Goal: Navigation & Orientation: Find specific page/section

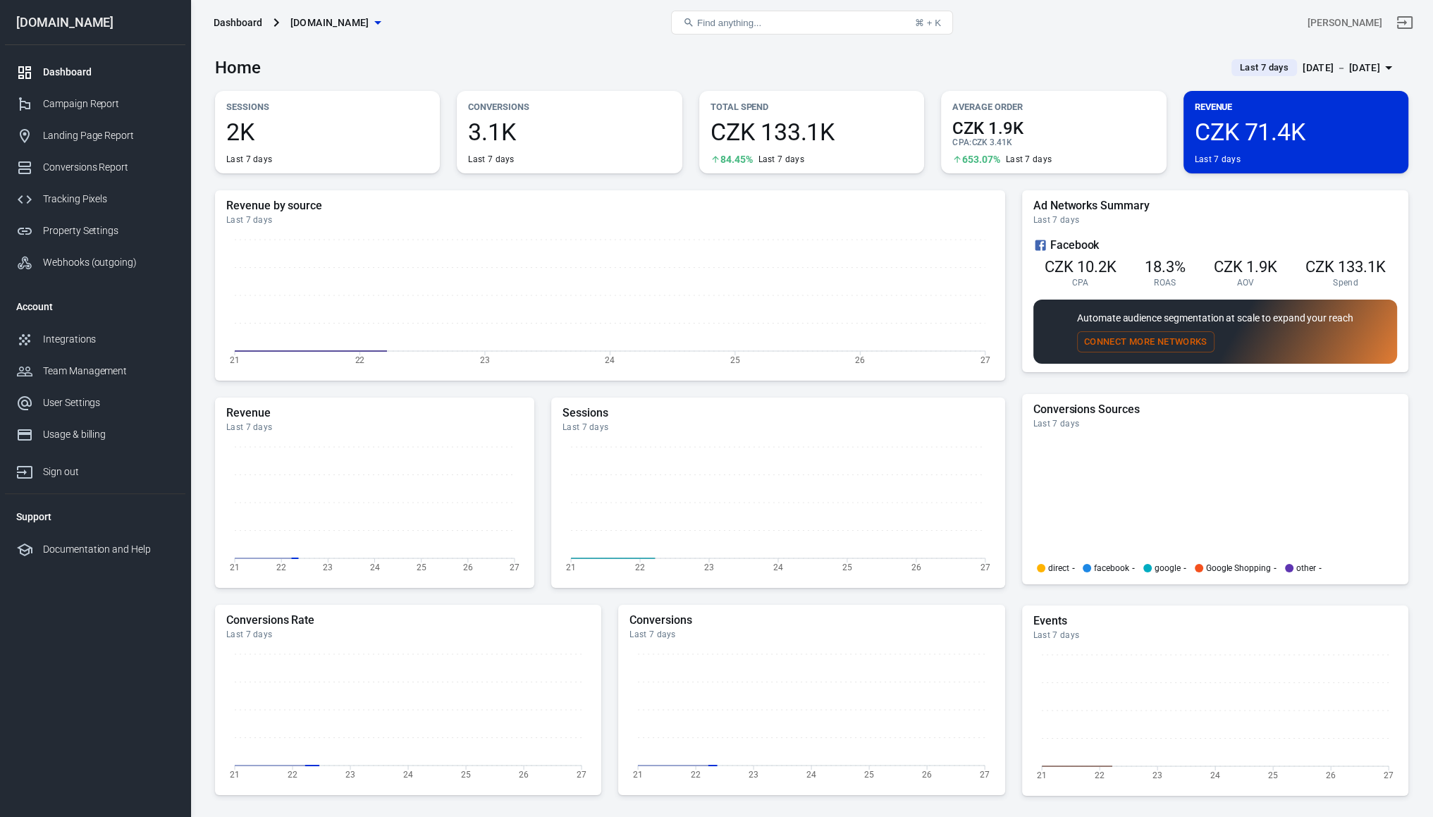
click at [100, 76] on div "Dashboard" at bounding box center [108, 72] width 131 height 15
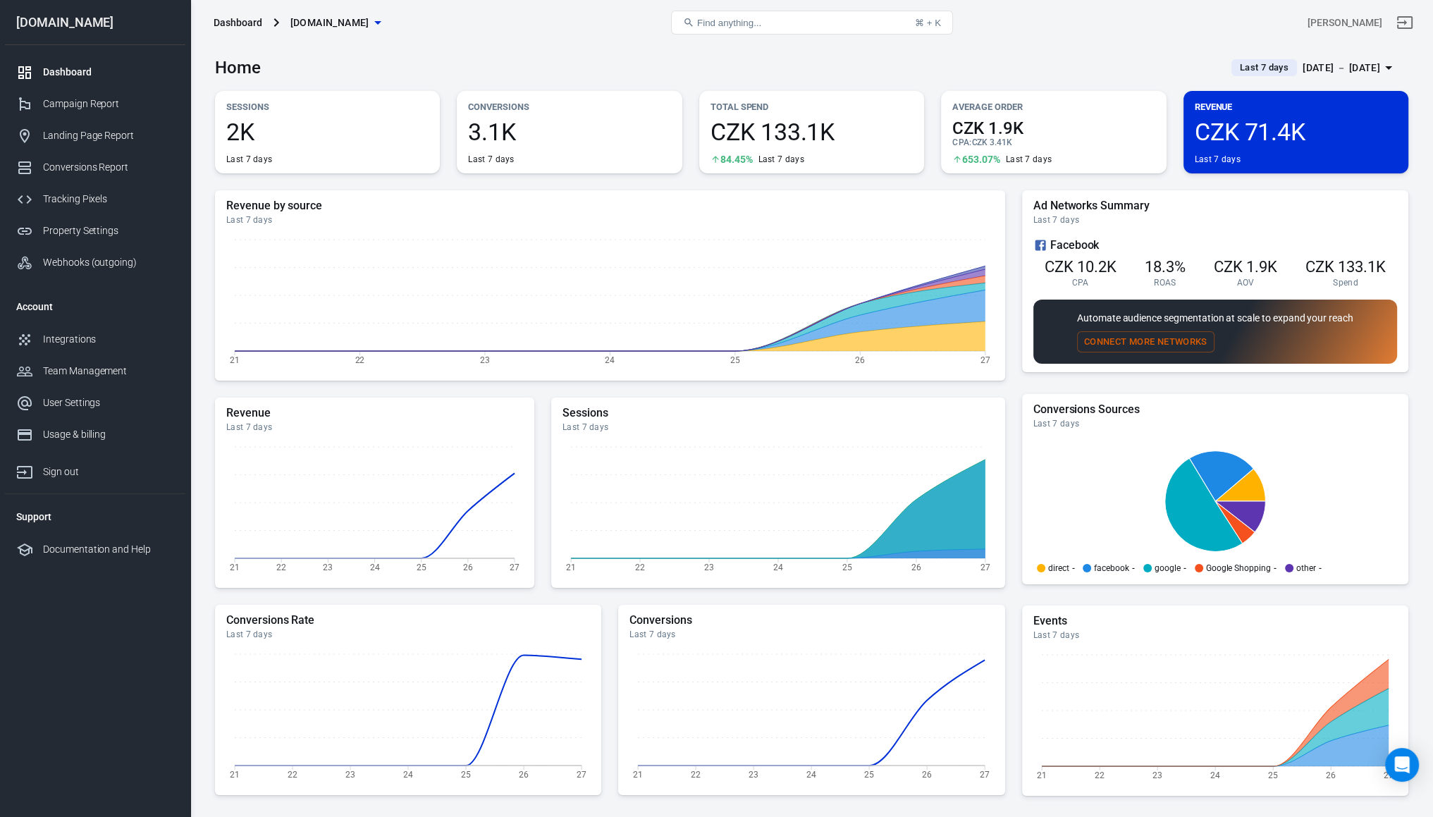
click at [1280, 129] on span "CZK 71.4K" at bounding box center [1296, 132] width 202 height 24
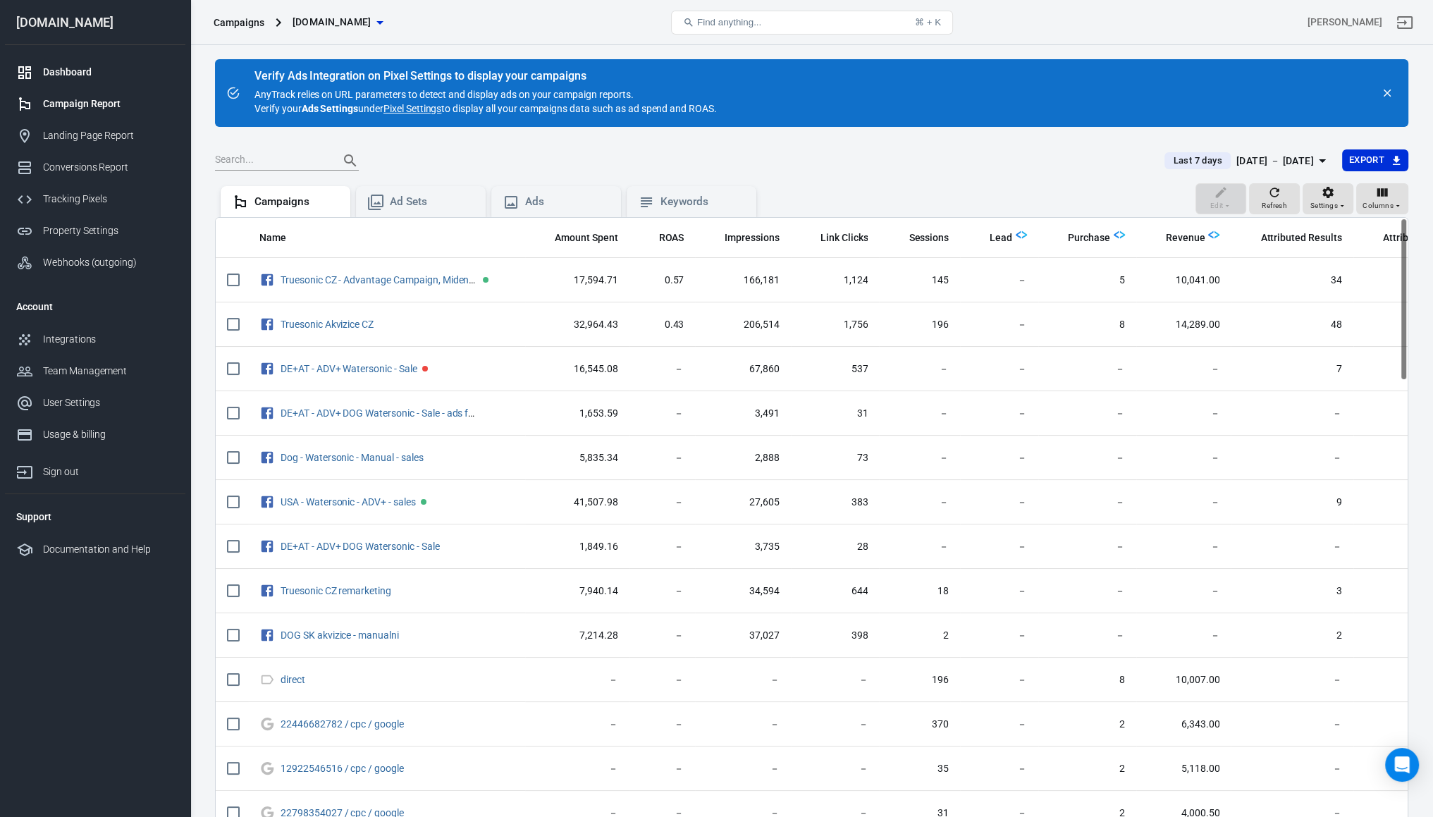
click at [25, 67] on icon at bounding box center [24, 72] width 13 height 13
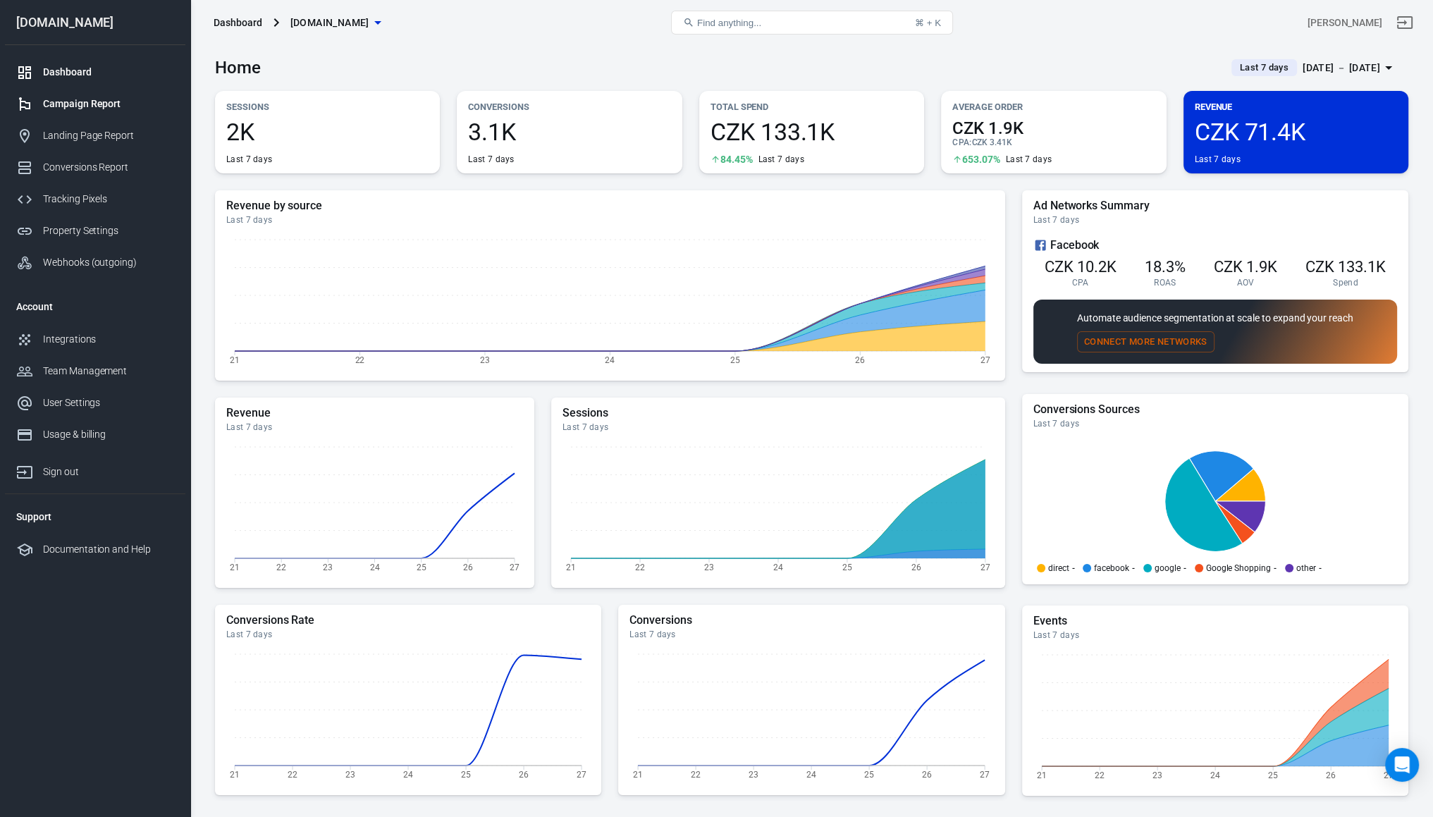
click at [65, 115] on link "Campaign Report" at bounding box center [95, 104] width 181 height 32
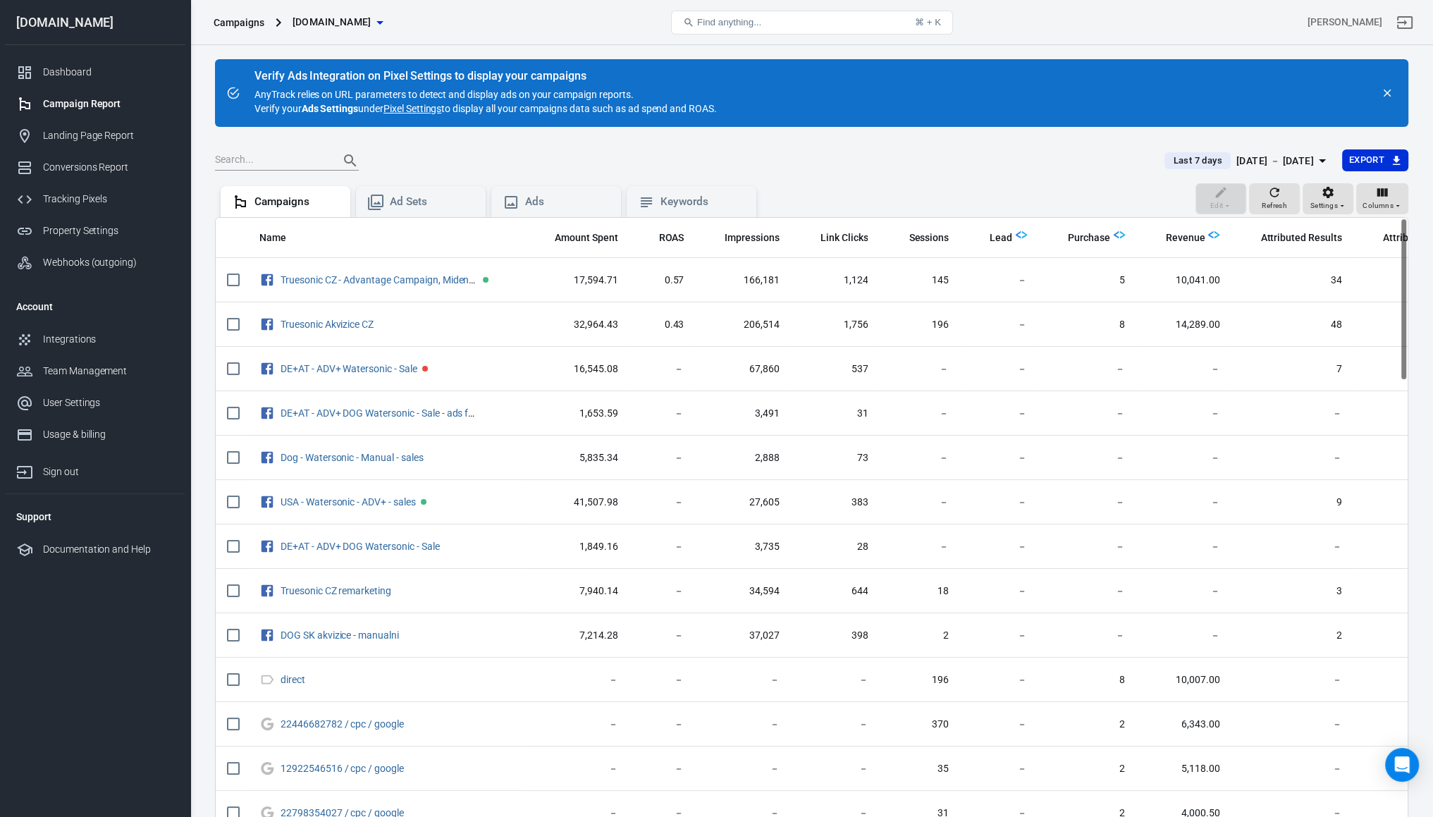
click at [910, 101] on div "Verify Ads Integration on Pixel Settings to display your campaigns AnyTrack rel…" at bounding box center [812, 93] width 1194 height 68
click at [37, 143] on div at bounding box center [29, 136] width 27 height 17
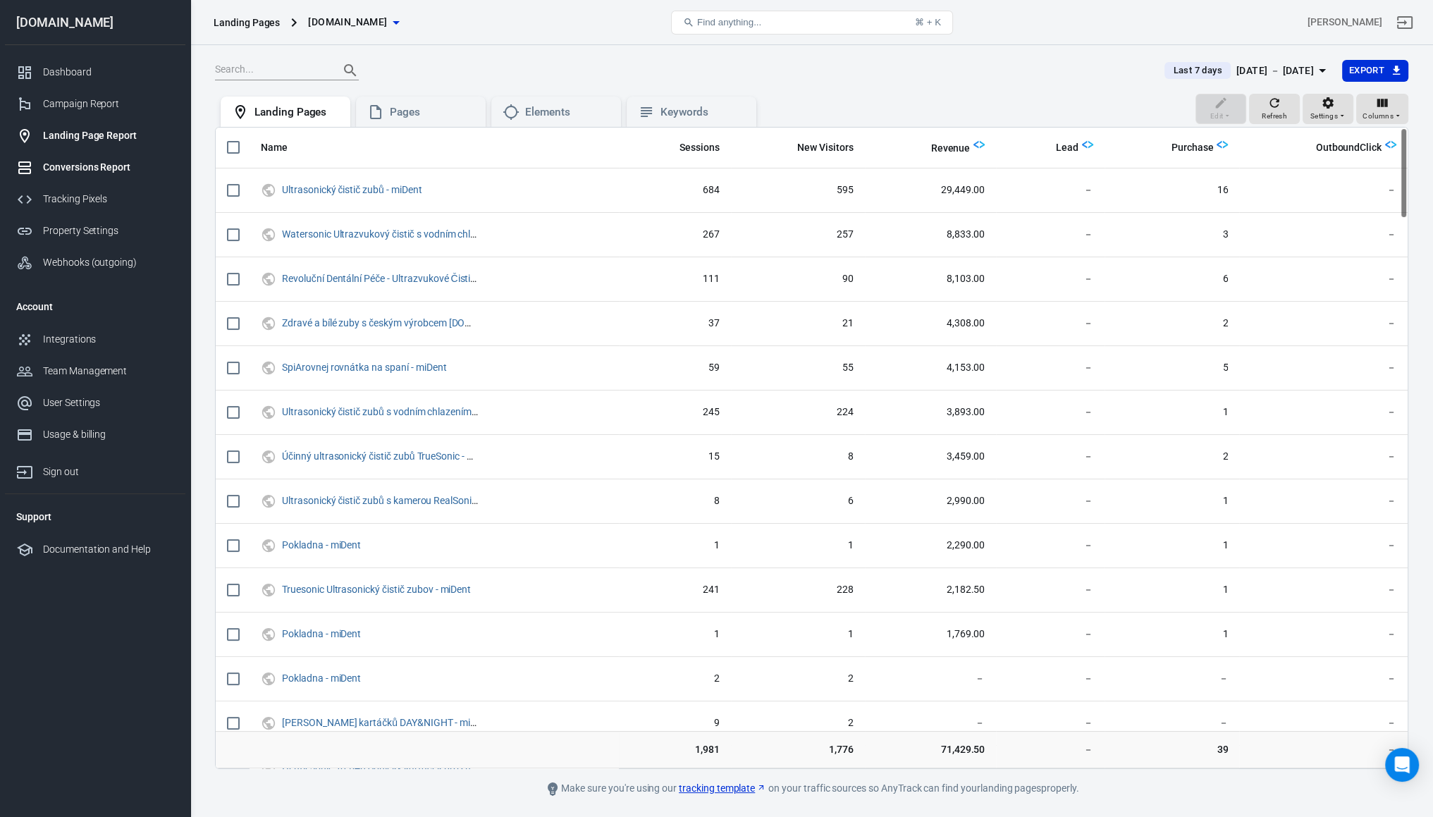
click at [73, 169] on div "Conversions Report" at bounding box center [108, 167] width 131 height 15
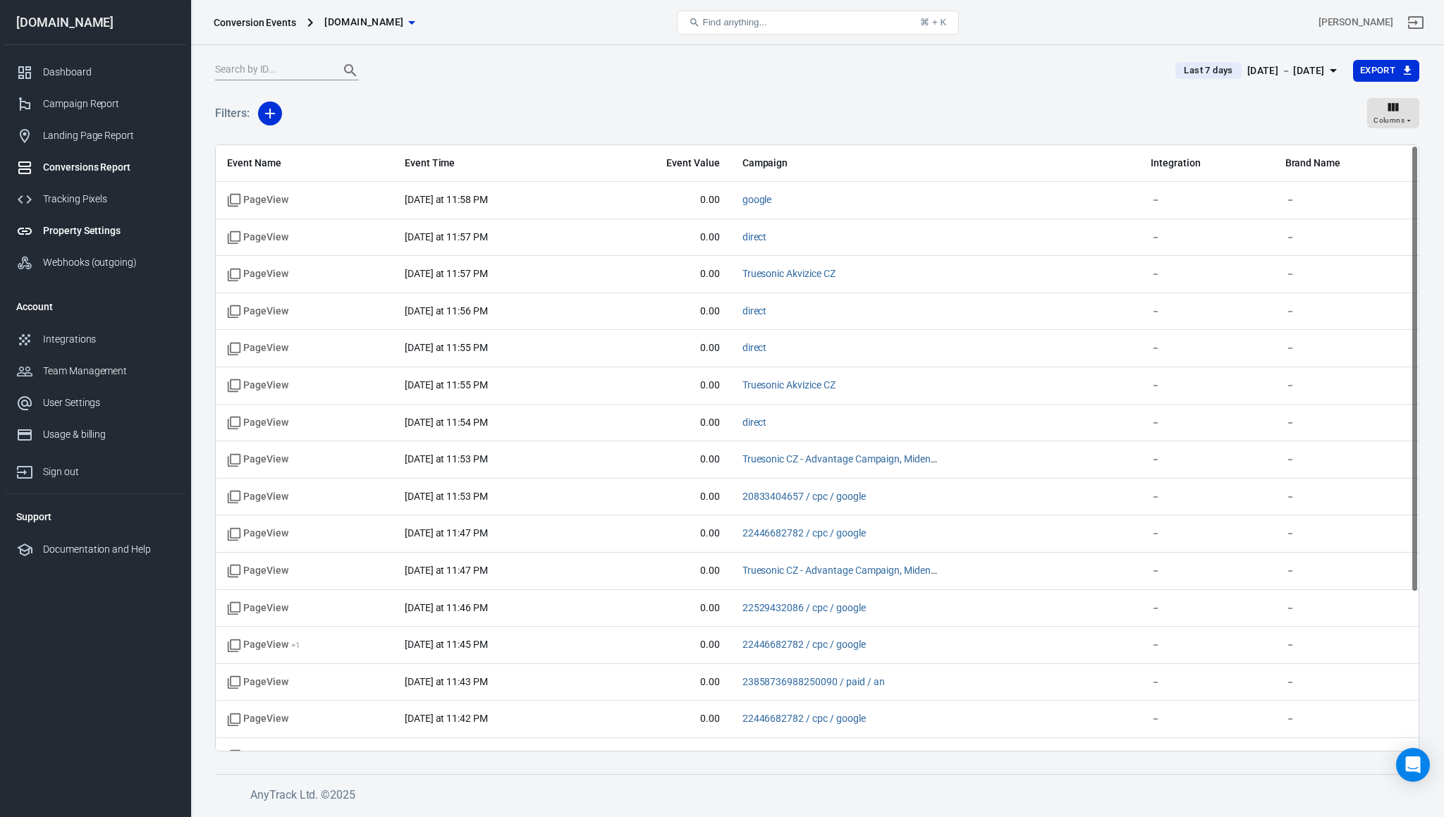
click at [83, 219] on link "Property Settings" at bounding box center [95, 231] width 181 height 32
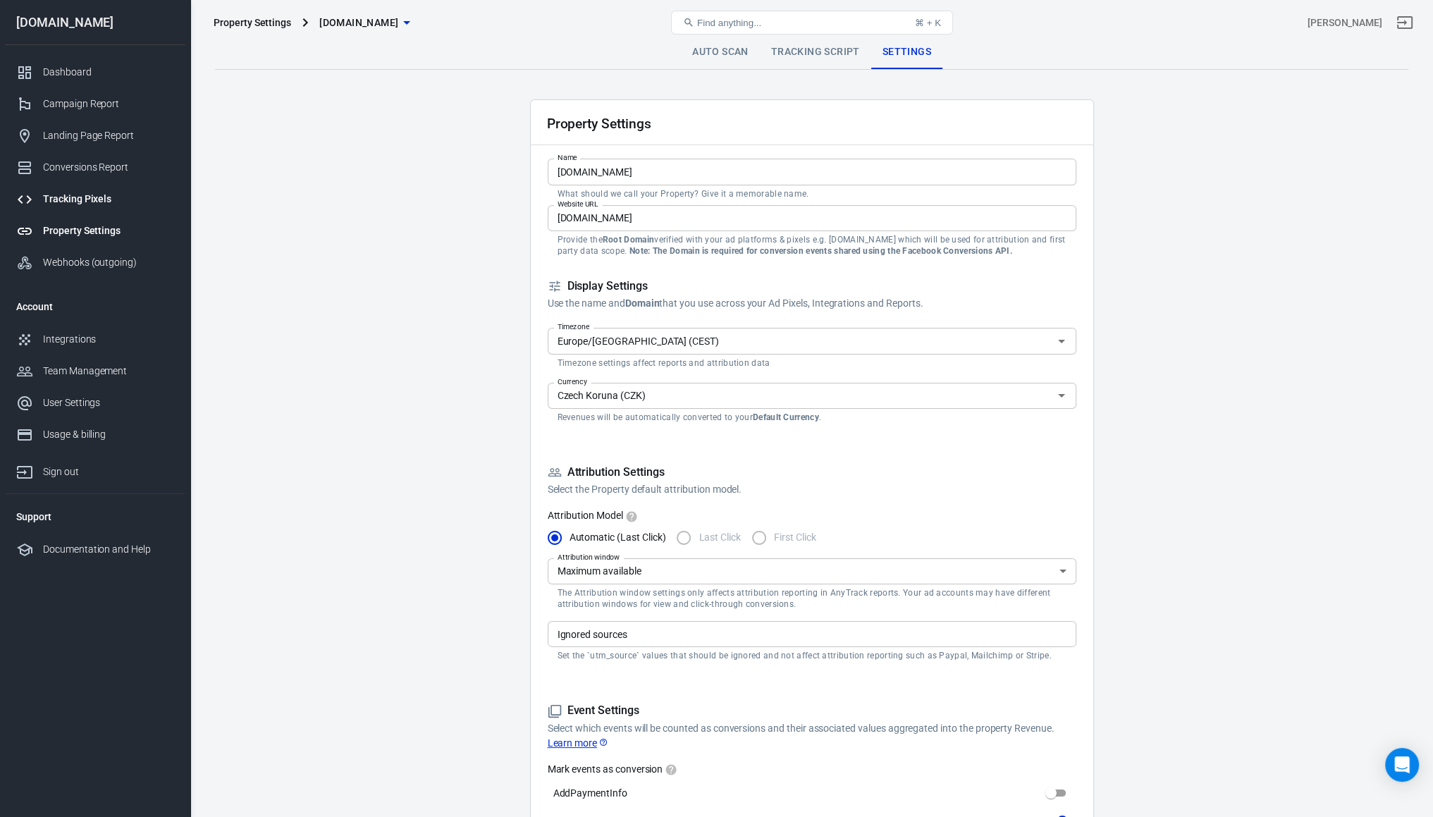
click at [66, 198] on div "Tracking Pixels" at bounding box center [108, 199] width 131 height 15
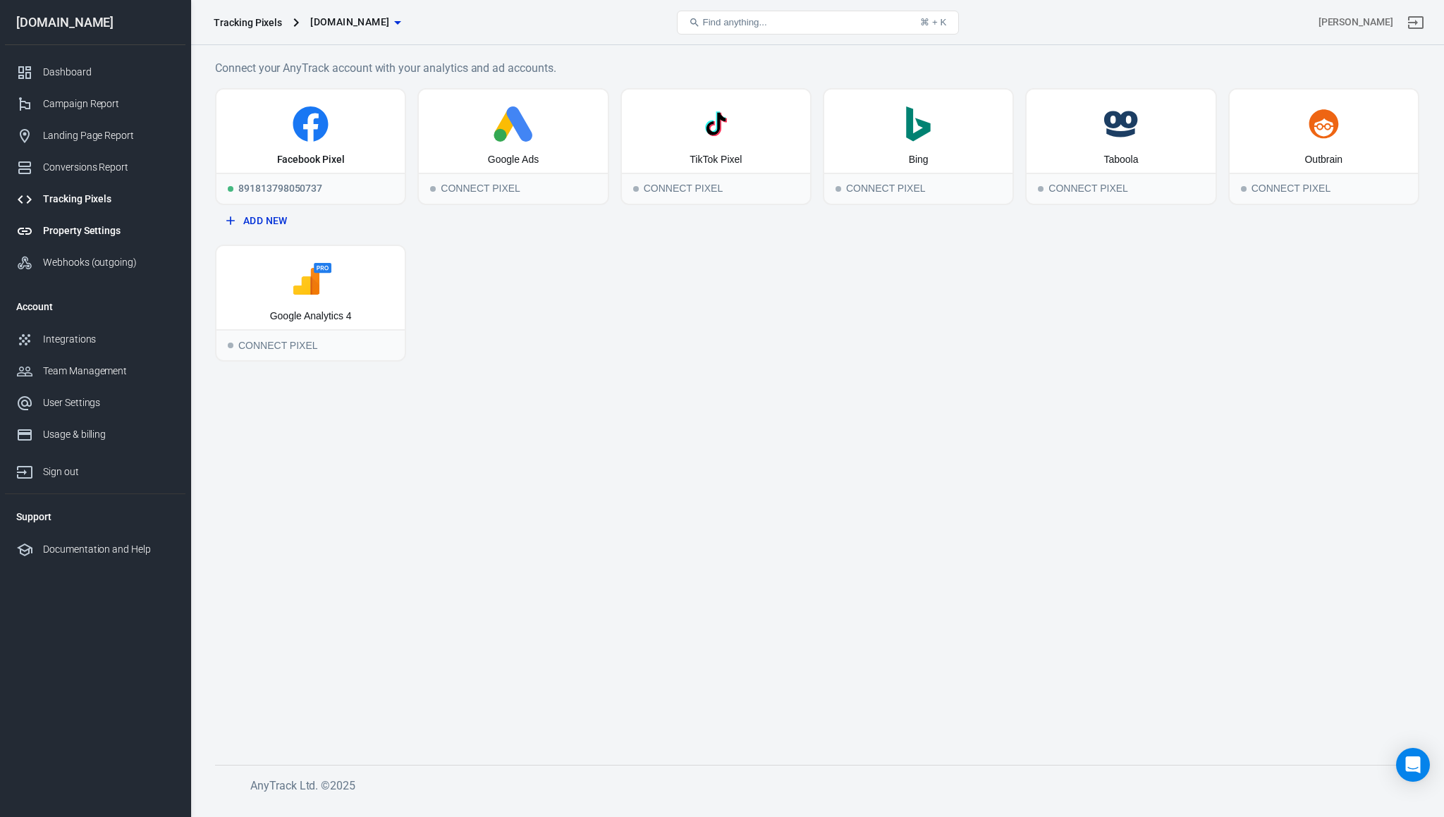
click at [65, 239] on link "Property Settings" at bounding box center [95, 231] width 181 height 32
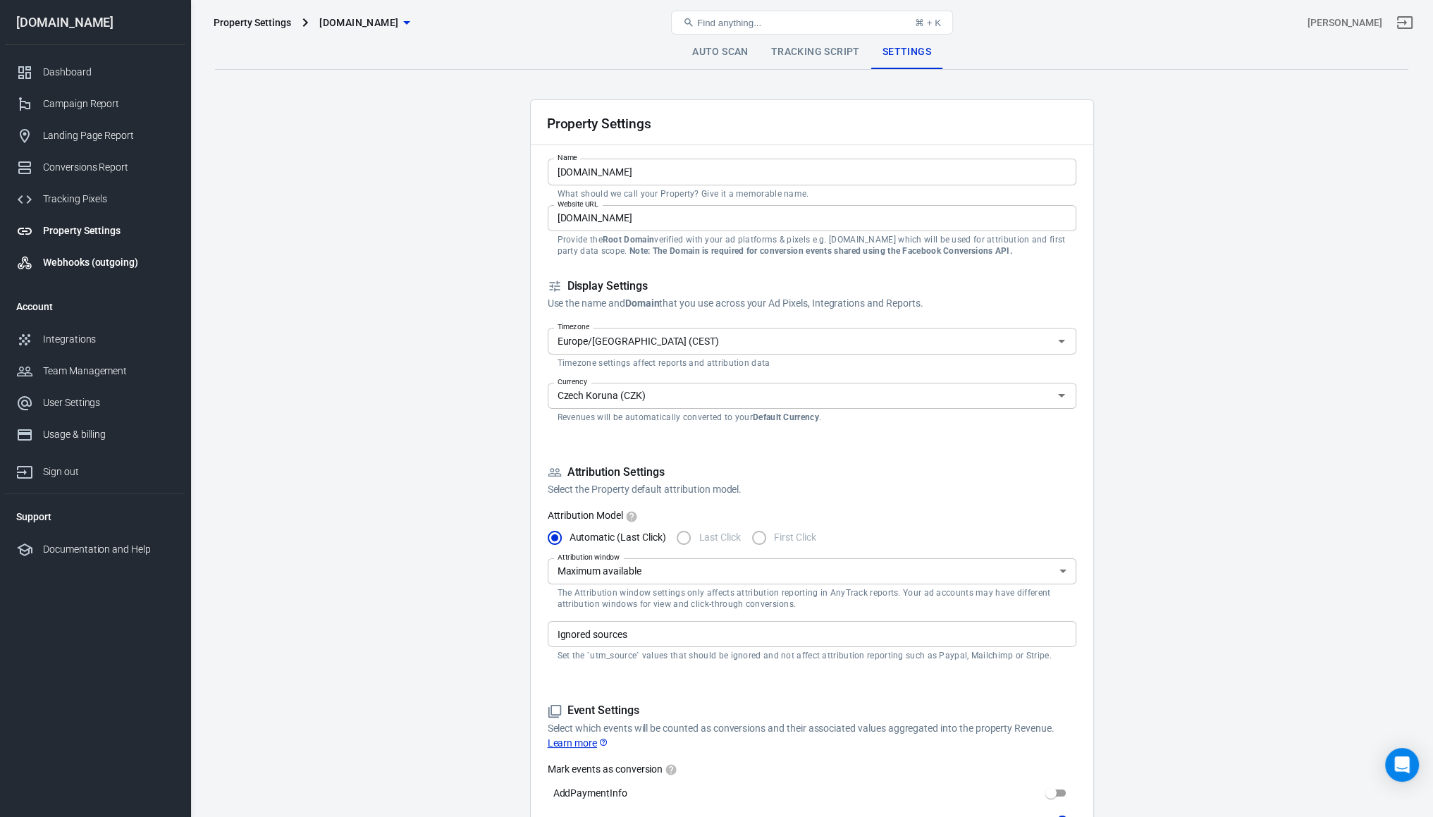
click at [68, 269] on div "Webhooks (outgoing)" at bounding box center [108, 262] width 131 height 15
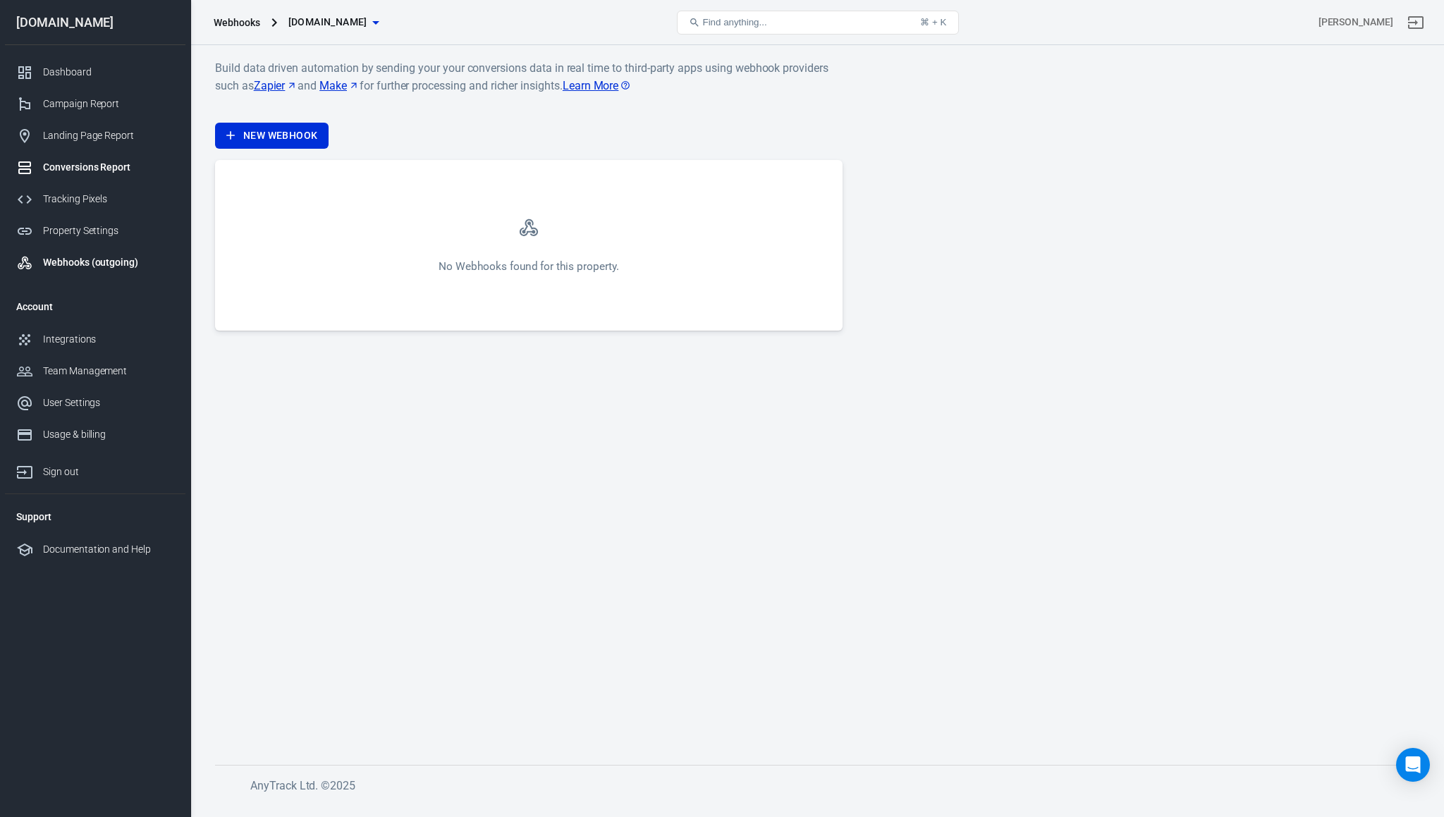
click at [68, 164] on div "Conversions Report" at bounding box center [108, 167] width 131 height 15
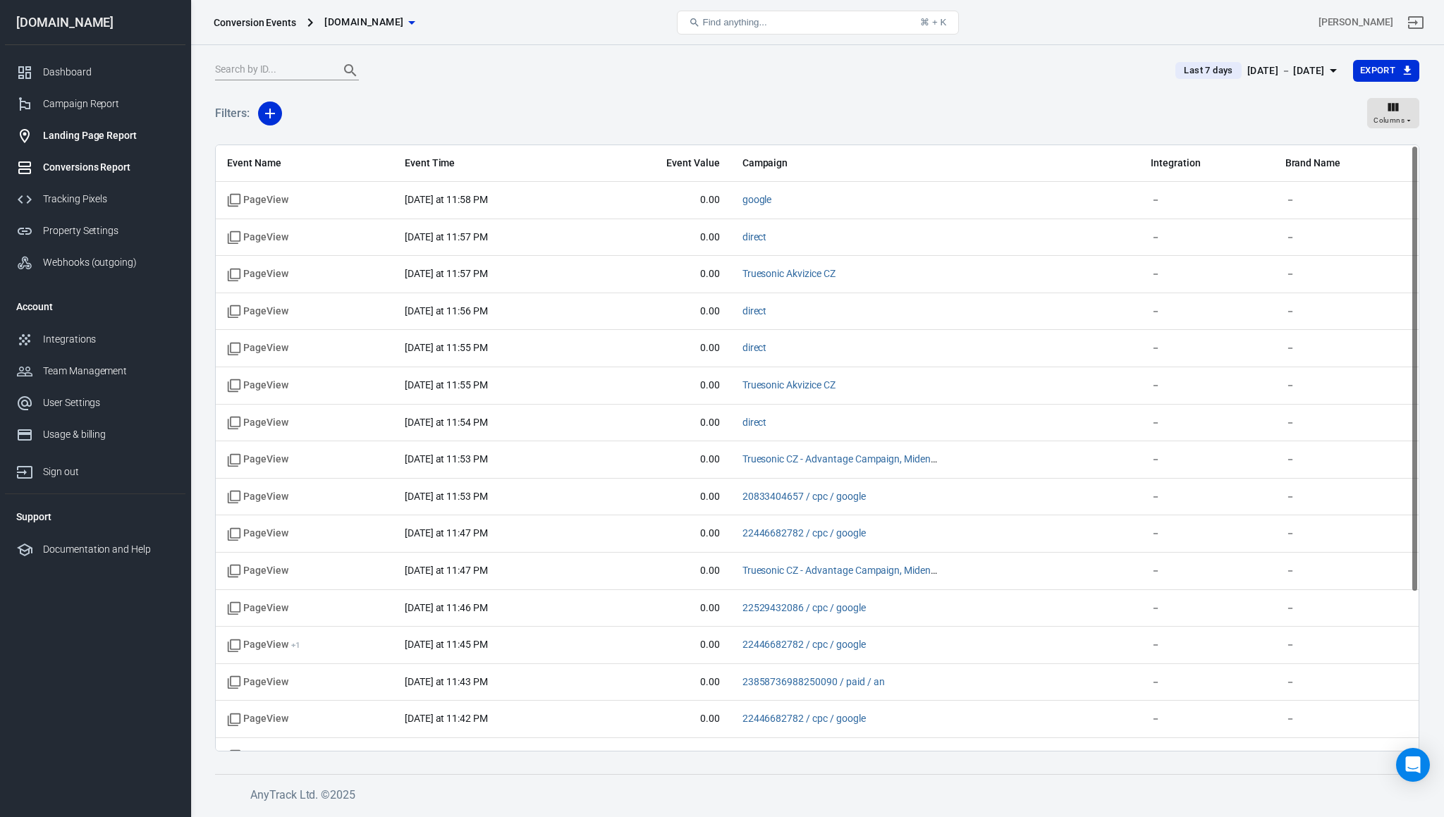
click at [65, 138] on div "Landing Page Report" at bounding box center [108, 135] width 131 height 15
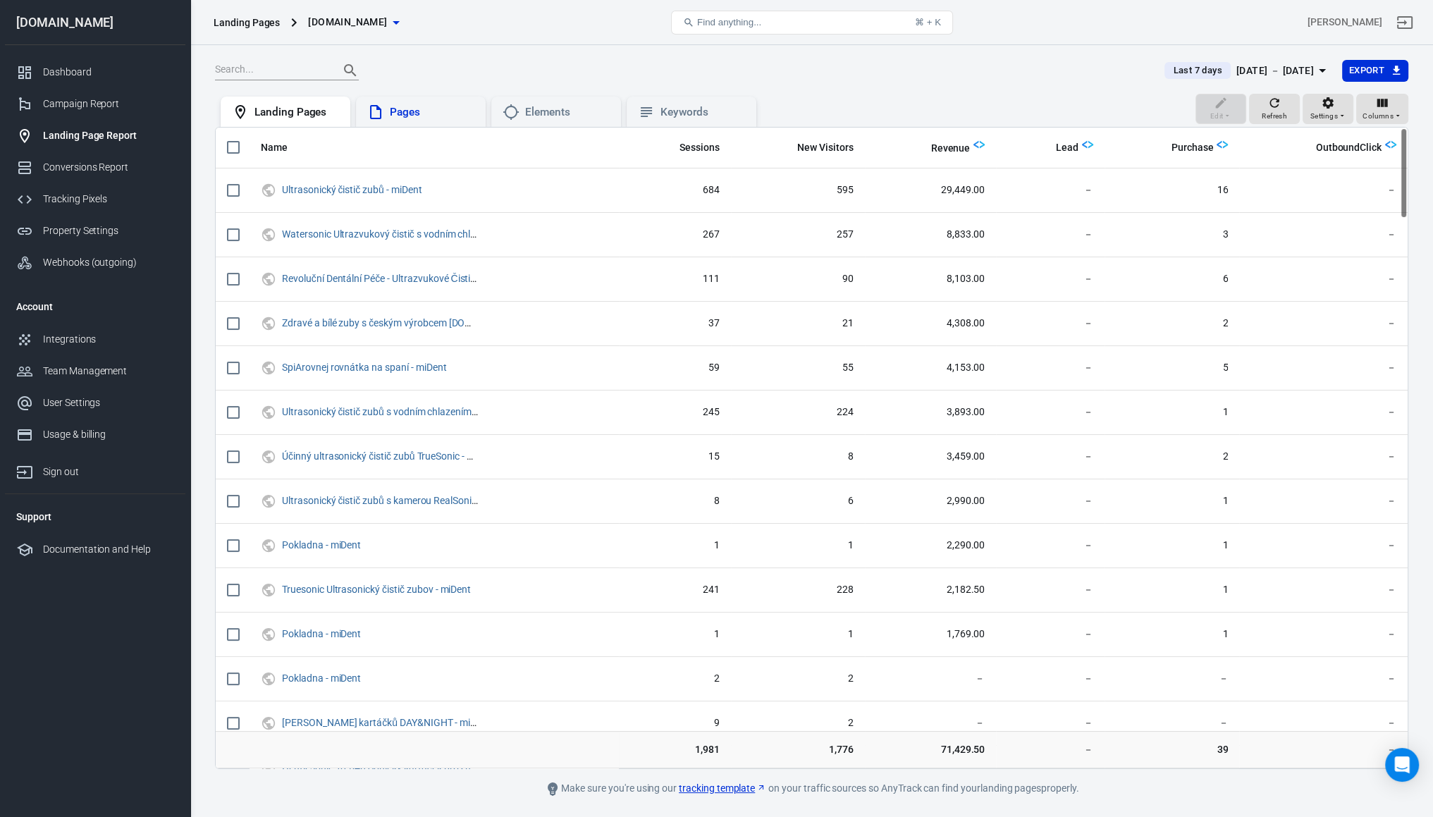
click at [392, 119] on div "Pages" at bounding box center [420, 112] width 107 height 17
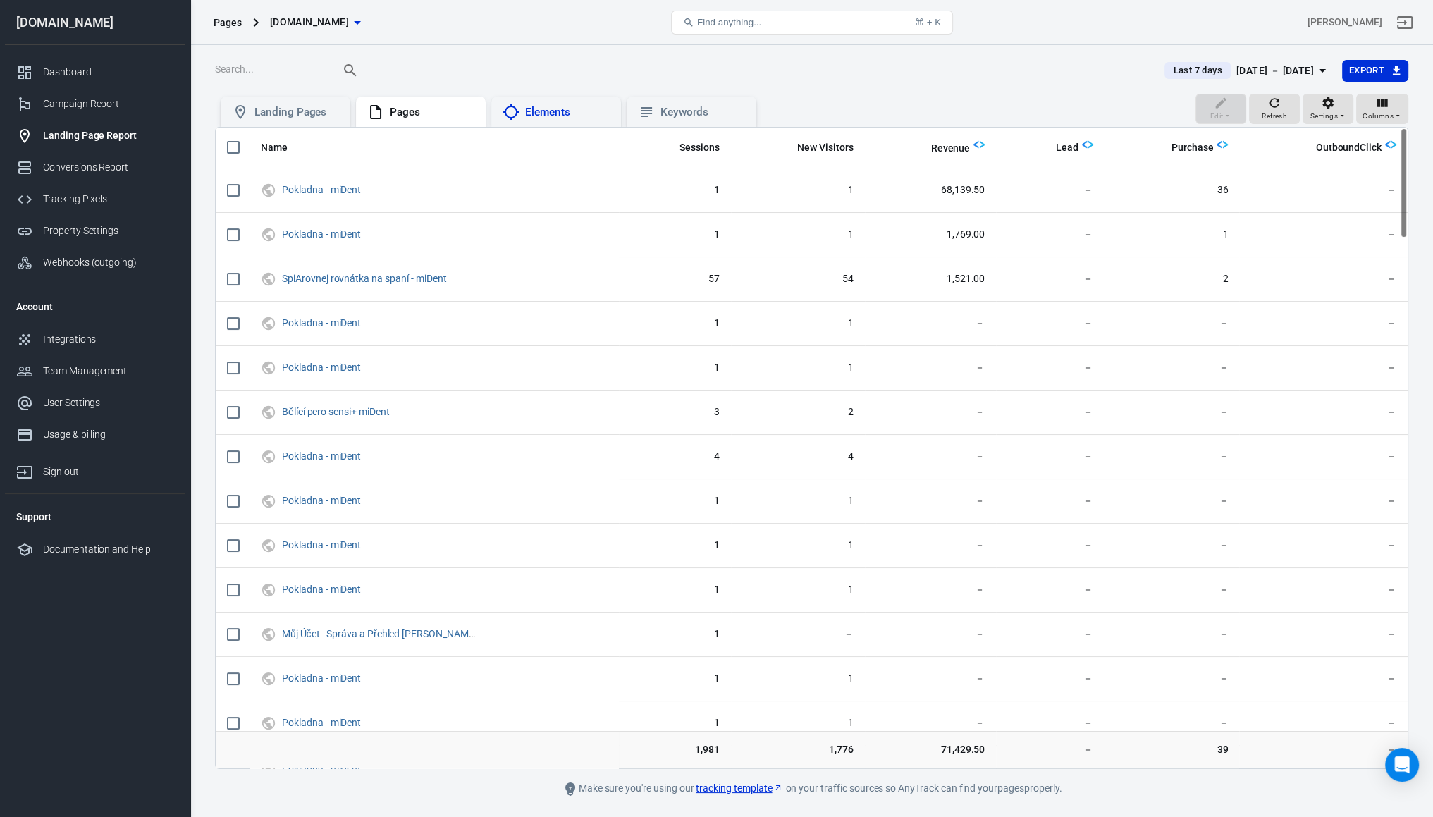
click at [525, 121] on div "Elements" at bounding box center [556, 112] width 130 height 31
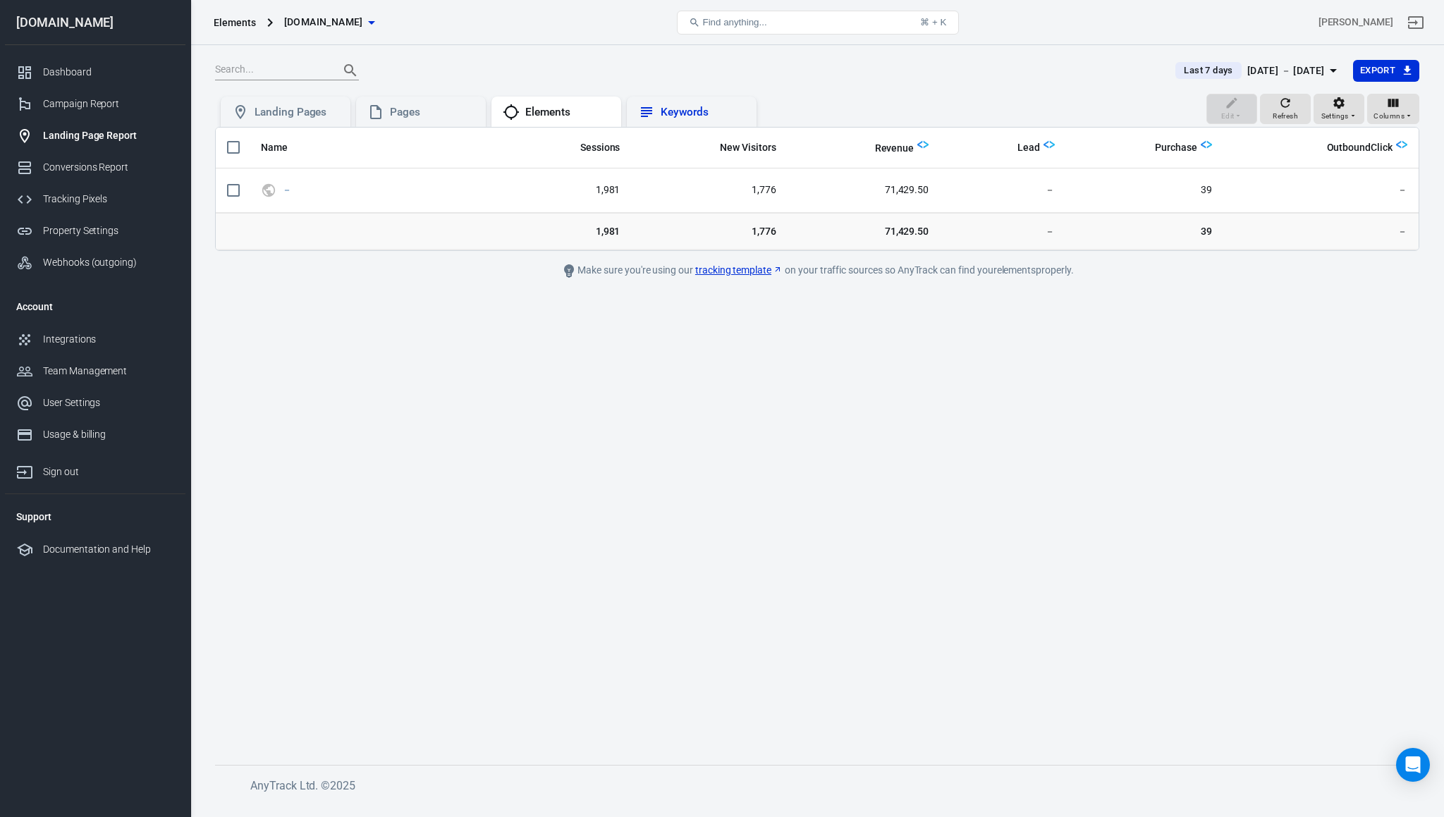
click at [644, 106] on icon at bounding box center [646, 112] width 17 height 17
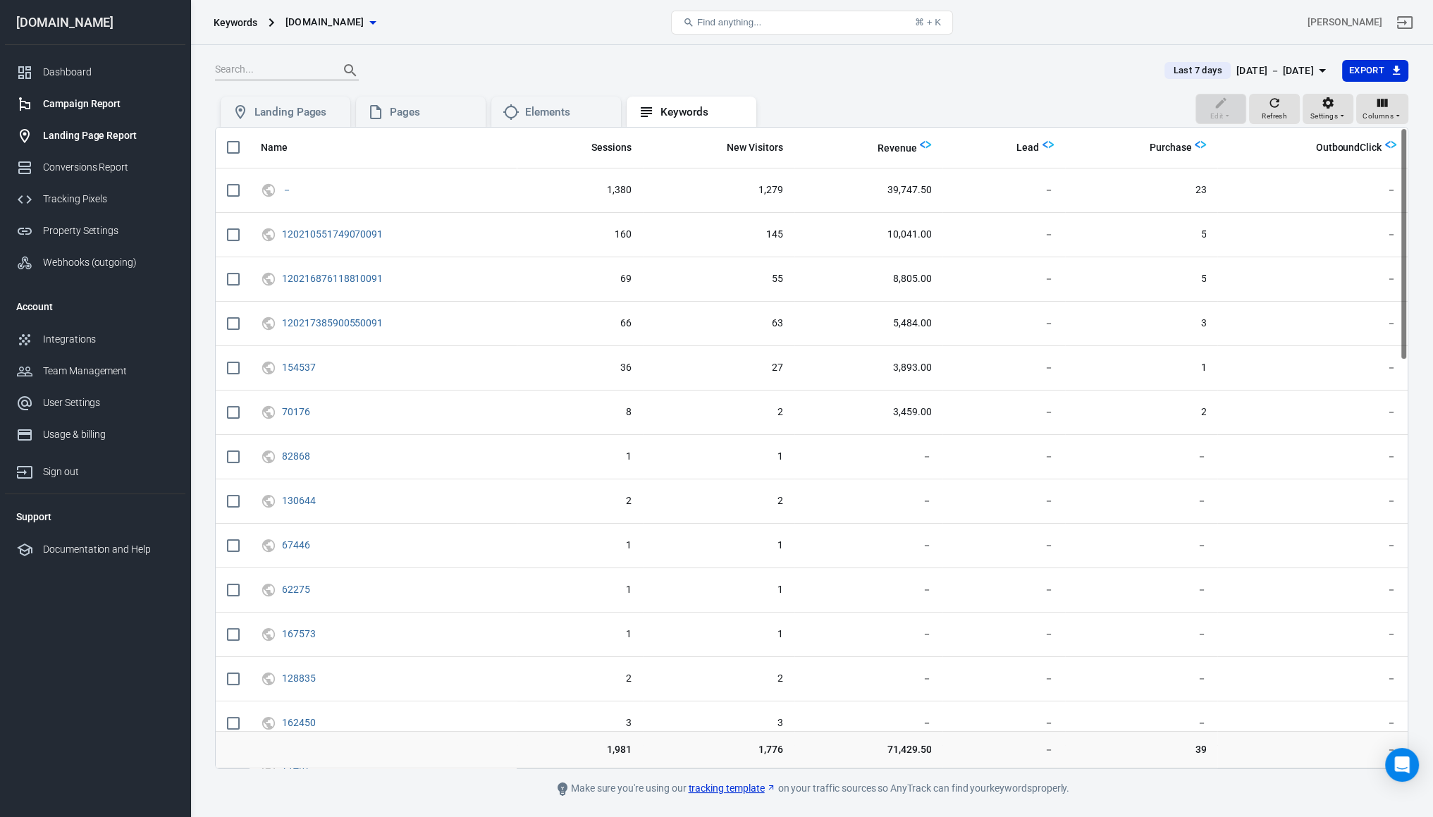
click at [144, 108] on div "Campaign Report" at bounding box center [108, 104] width 131 height 15
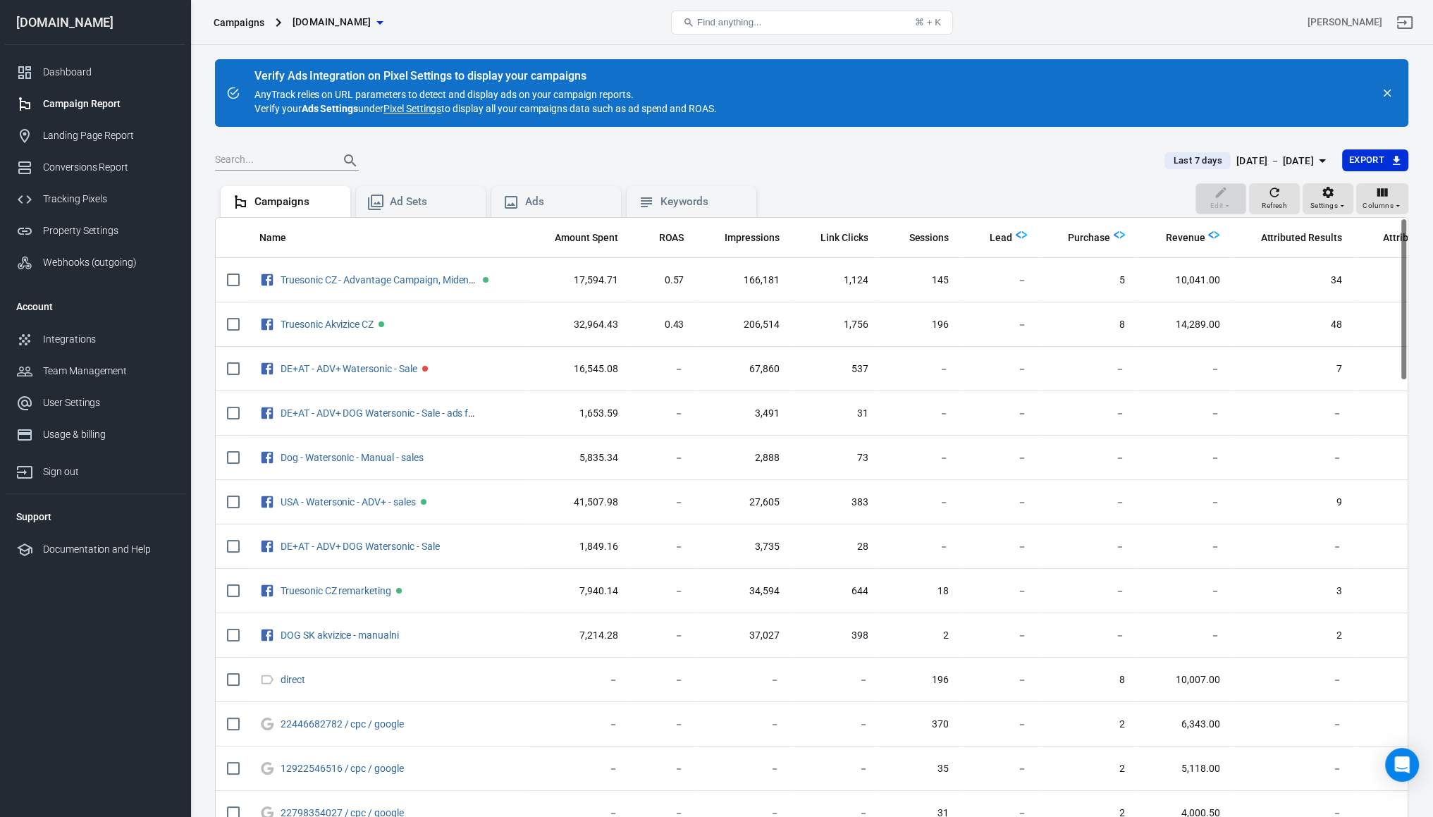
click at [264, 104] on div "Verify Ads Integration on Pixel Settings to display your campaigns AnyTrack rel…" at bounding box center [486, 93] width 463 height 45
click at [66, 75] on div "Dashboard" at bounding box center [108, 72] width 131 height 15
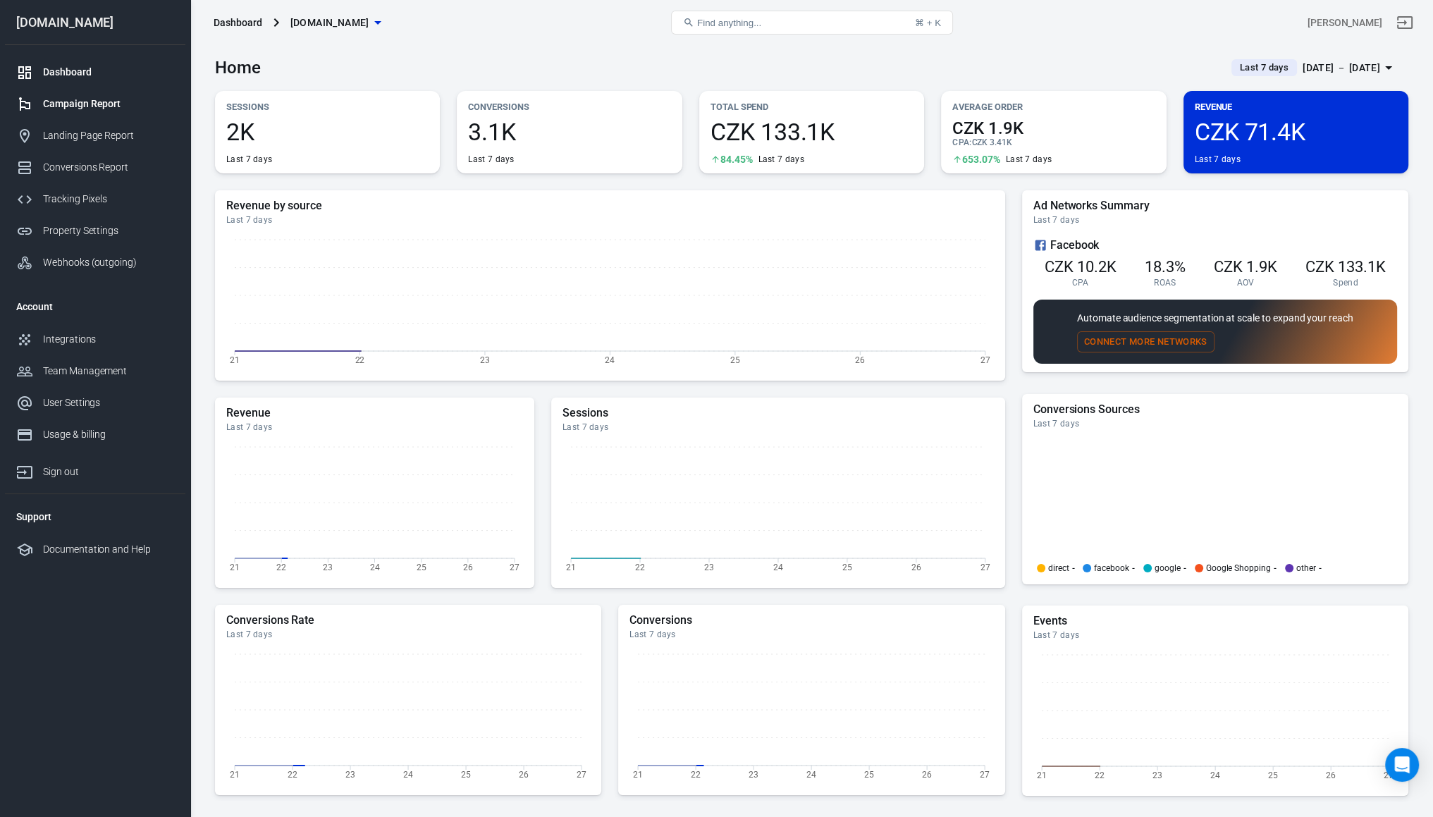
click at [73, 109] on div "Campaign Report" at bounding box center [108, 104] width 131 height 15
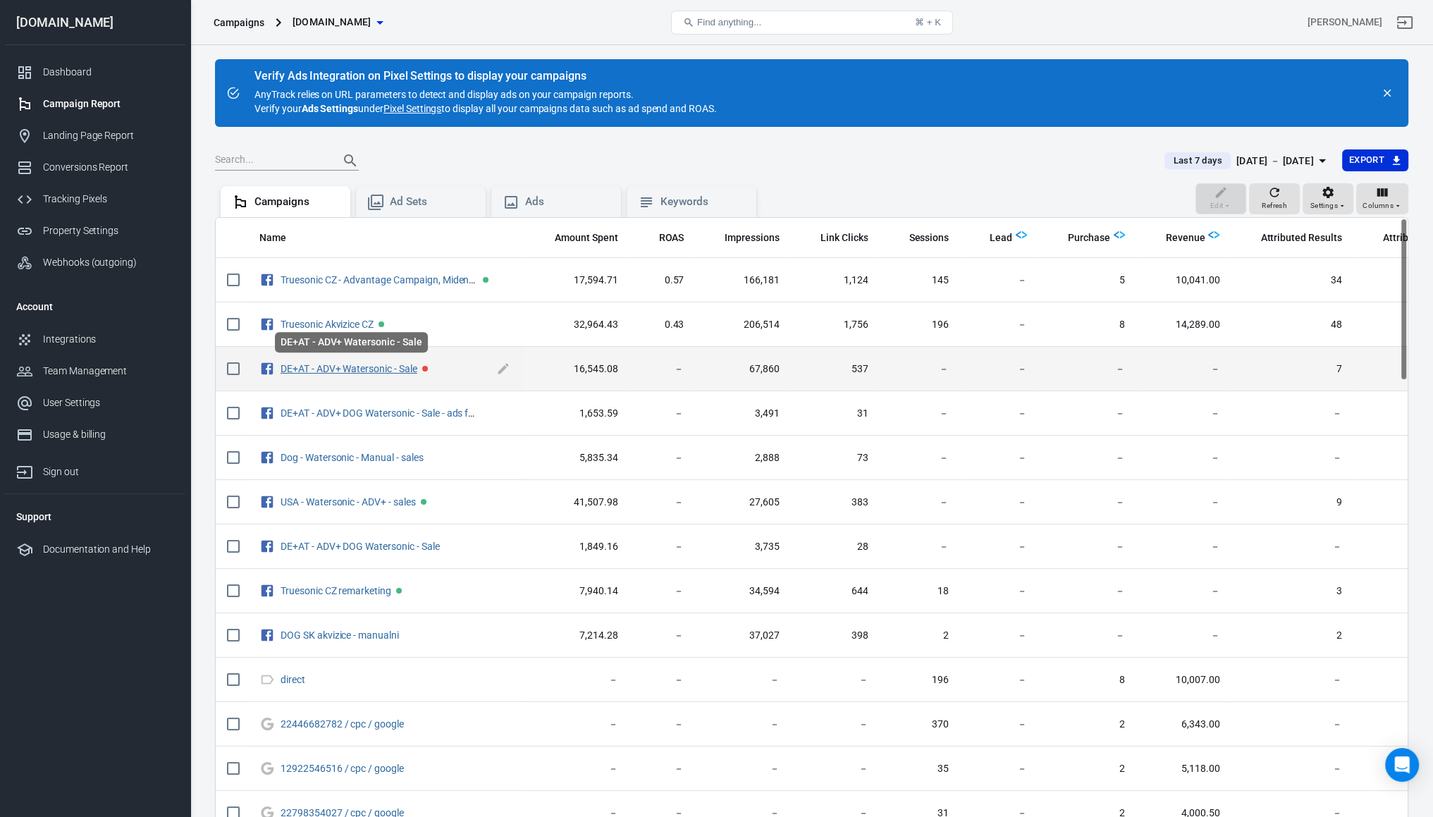
click at [367, 368] on link "DE+AT - ADV+ Watersonic - Sale" at bounding box center [349, 368] width 137 height 11
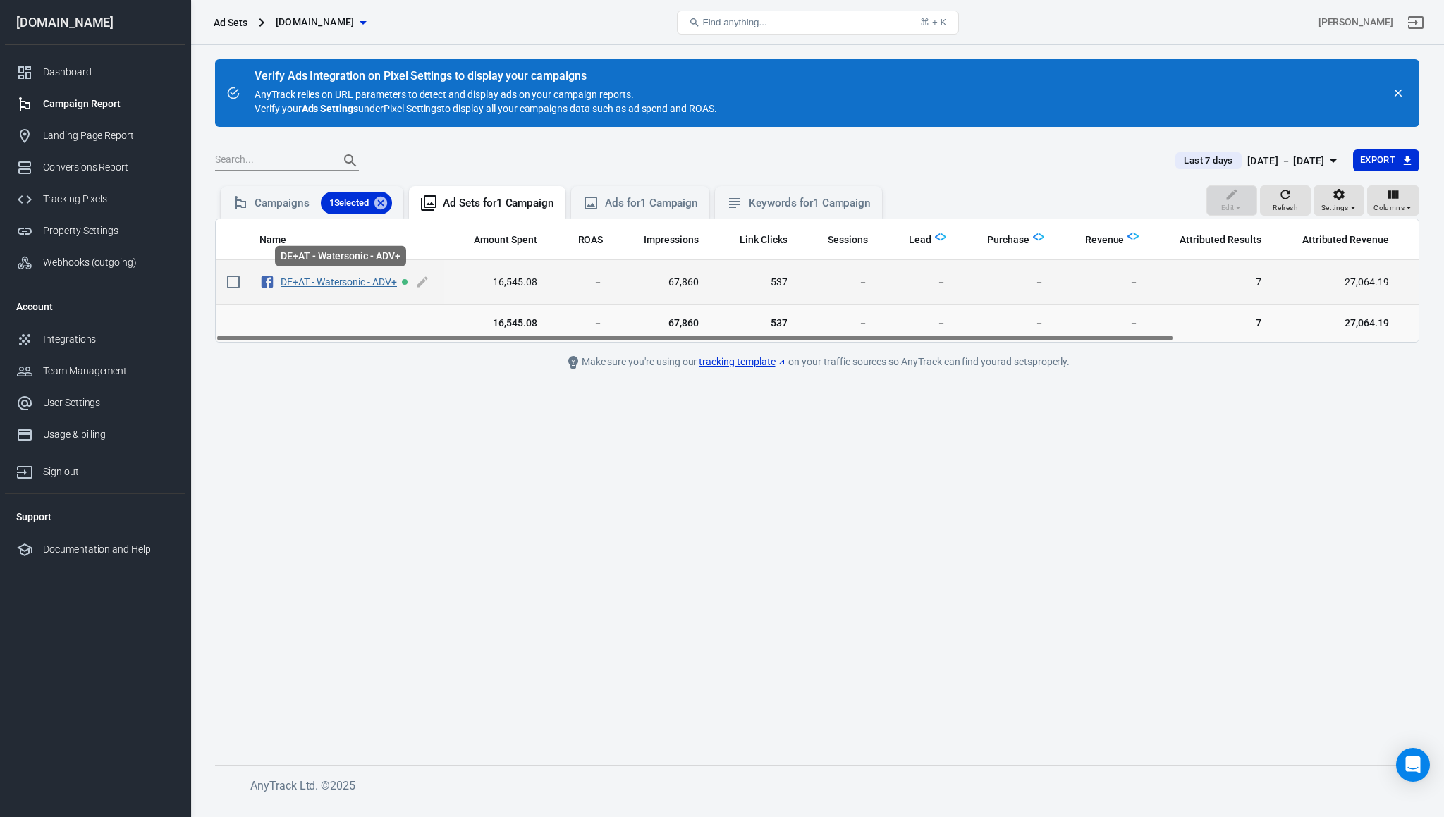
click at [317, 286] on link "DE+AT - Watersonic - ADV+" at bounding box center [339, 281] width 116 height 11
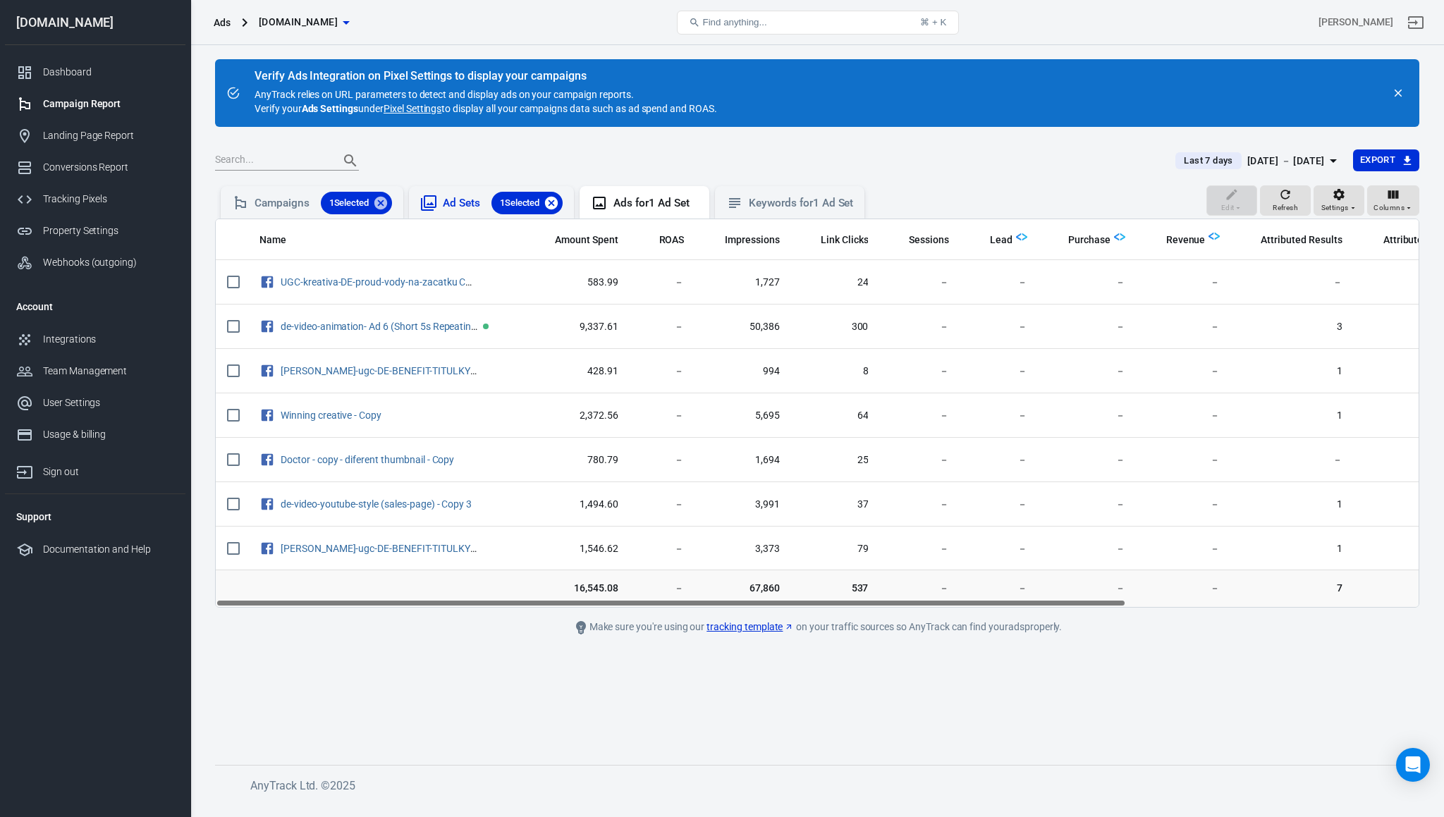
click at [556, 210] on icon at bounding box center [552, 203] width 16 height 16
click at [381, 205] on icon at bounding box center [381, 203] width 16 height 16
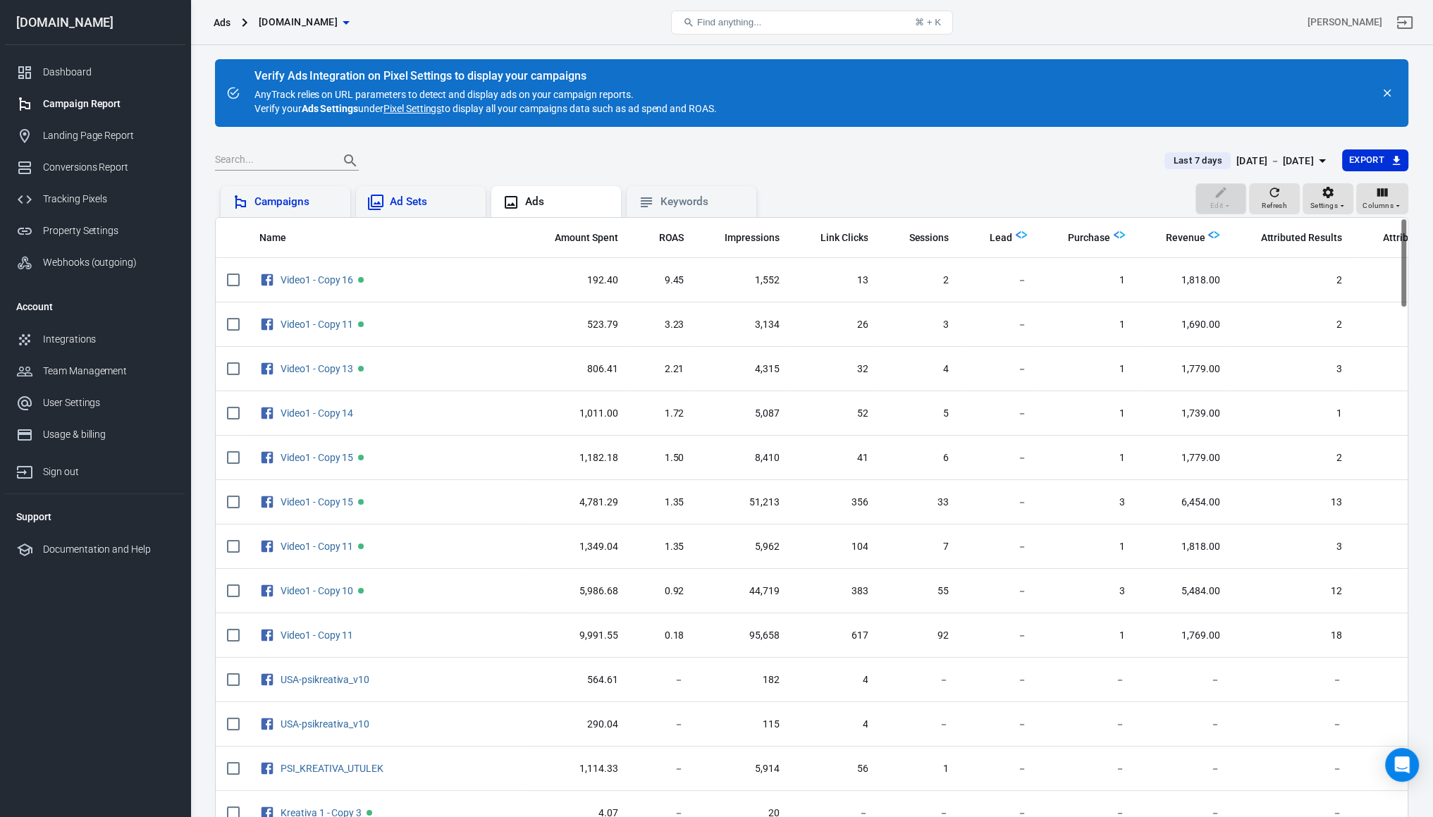
click at [403, 139] on main "Verify Ads Integration on Pixel Settings to display your campaigns AnyTrack rel…" at bounding box center [812, 473] width 1194 height 828
click at [65, 78] on div "Dashboard" at bounding box center [108, 72] width 131 height 15
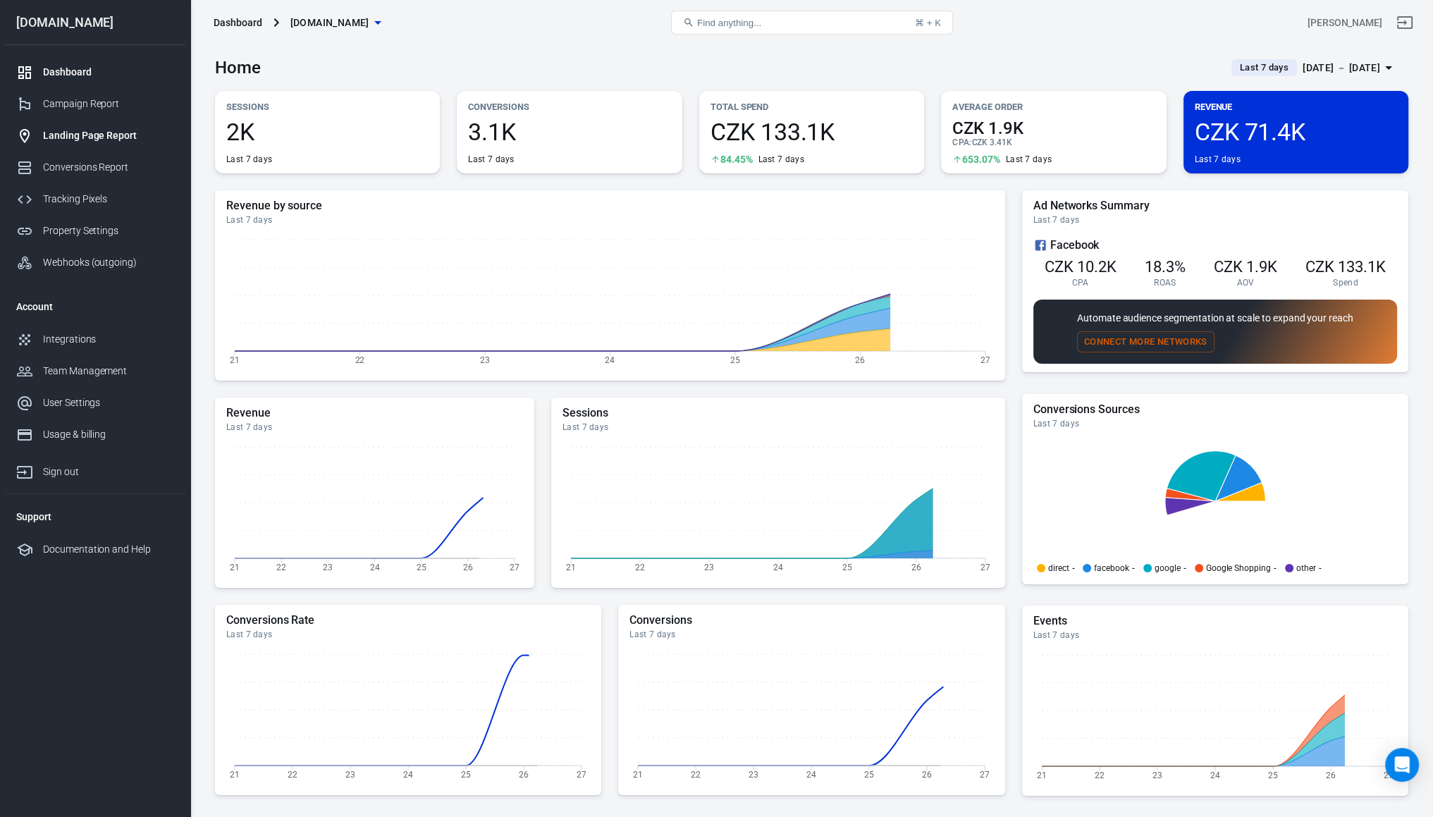
click at [78, 128] on link "Landing Page Report" at bounding box center [95, 136] width 181 height 32
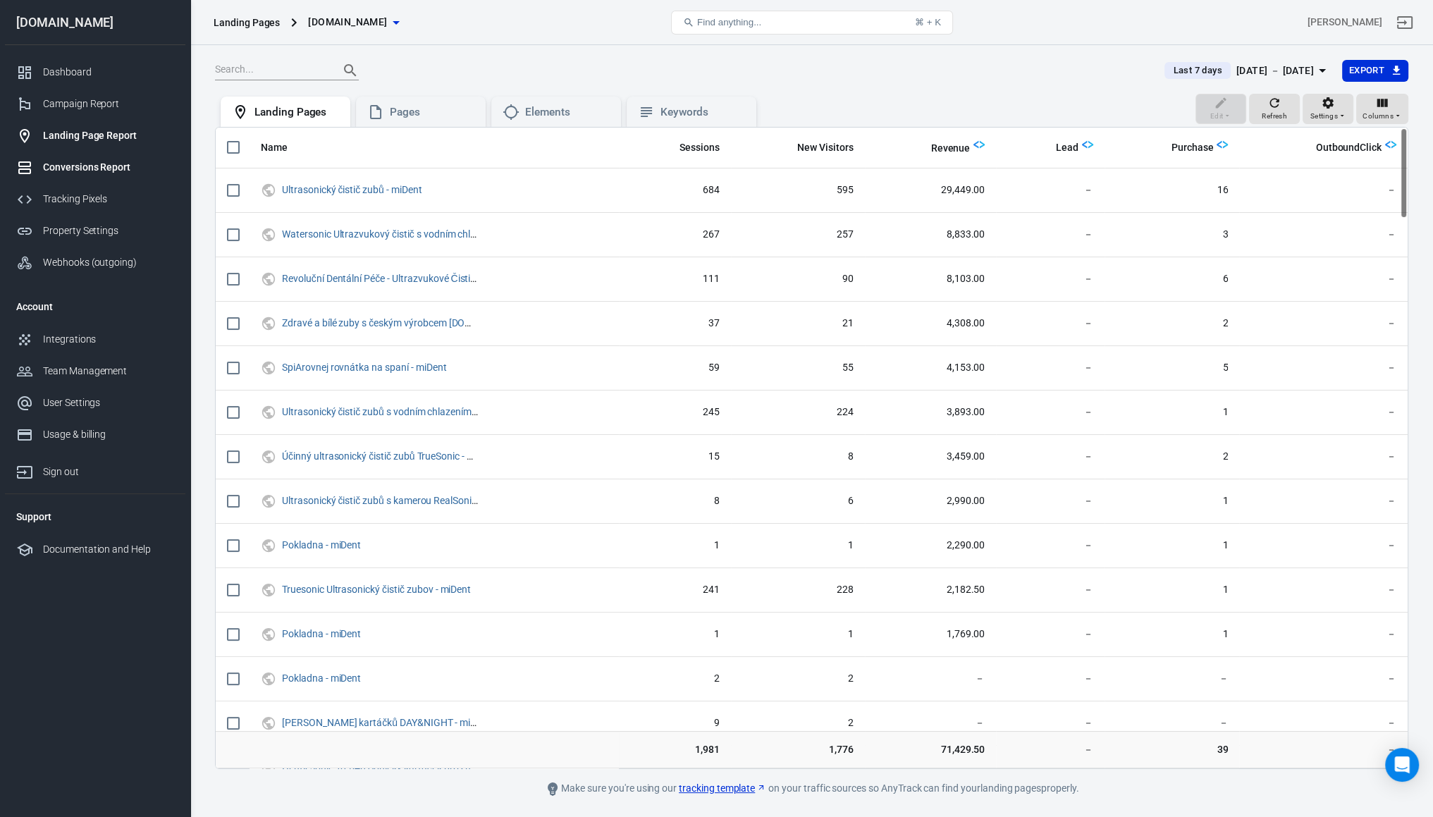
click at [80, 169] on div "Conversions Report" at bounding box center [108, 167] width 131 height 15
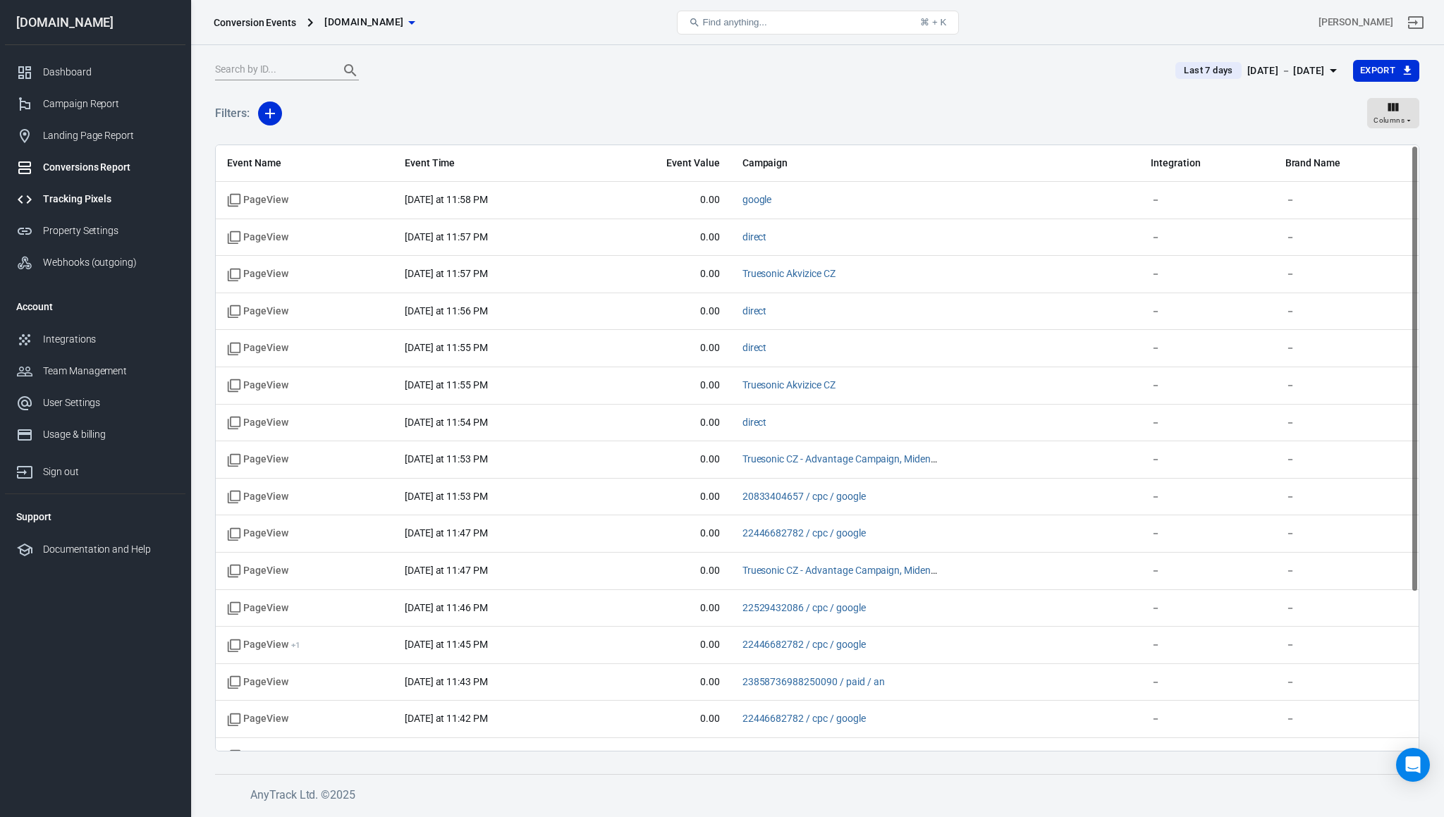
click at [51, 209] on link "Tracking Pixels" at bounding box center [95, 199] width 181 height 32
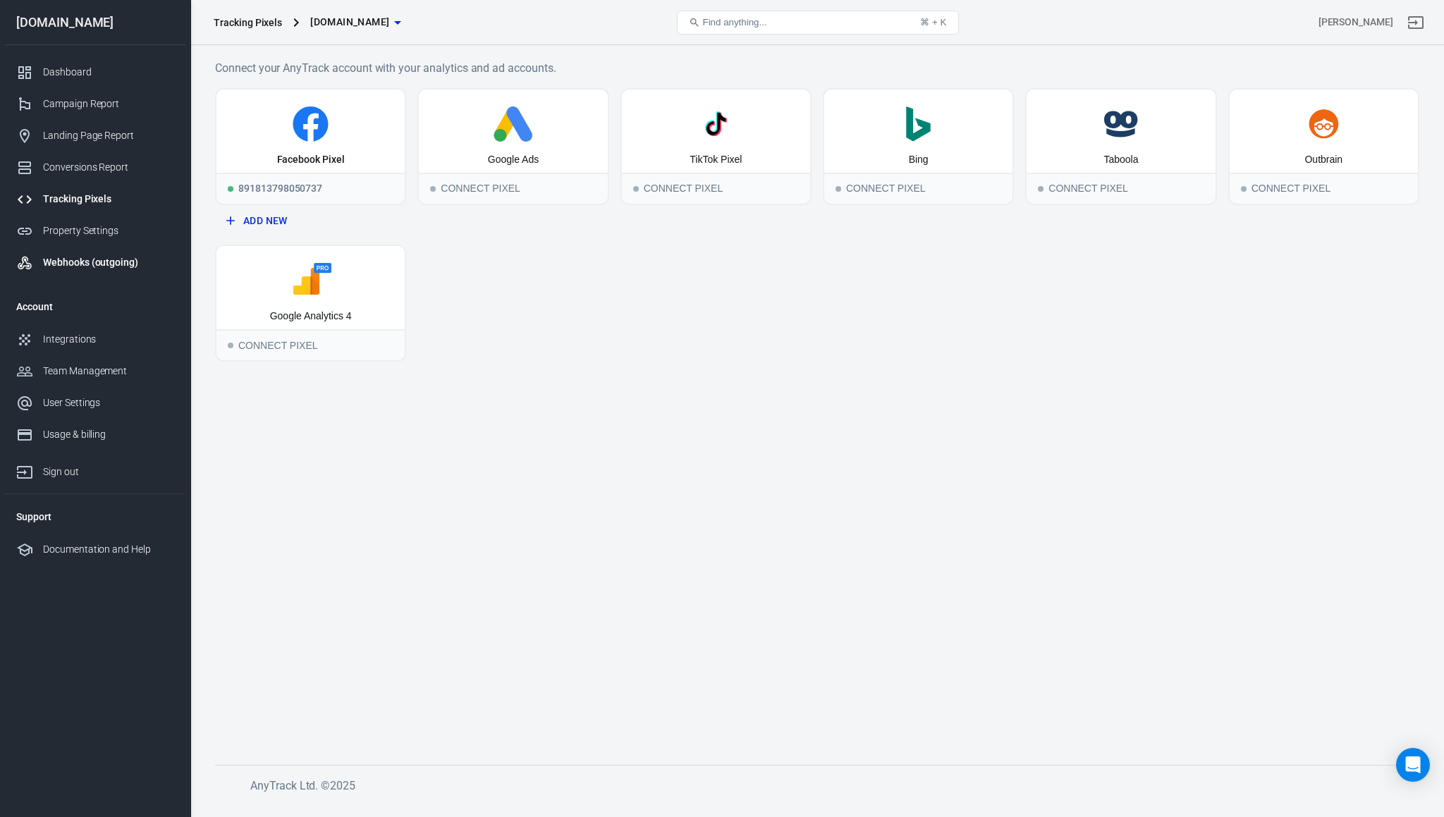
click at [46, 247] on link "Webhooks (outgoing)" at bounding box center [95, 263] width 181 height 32
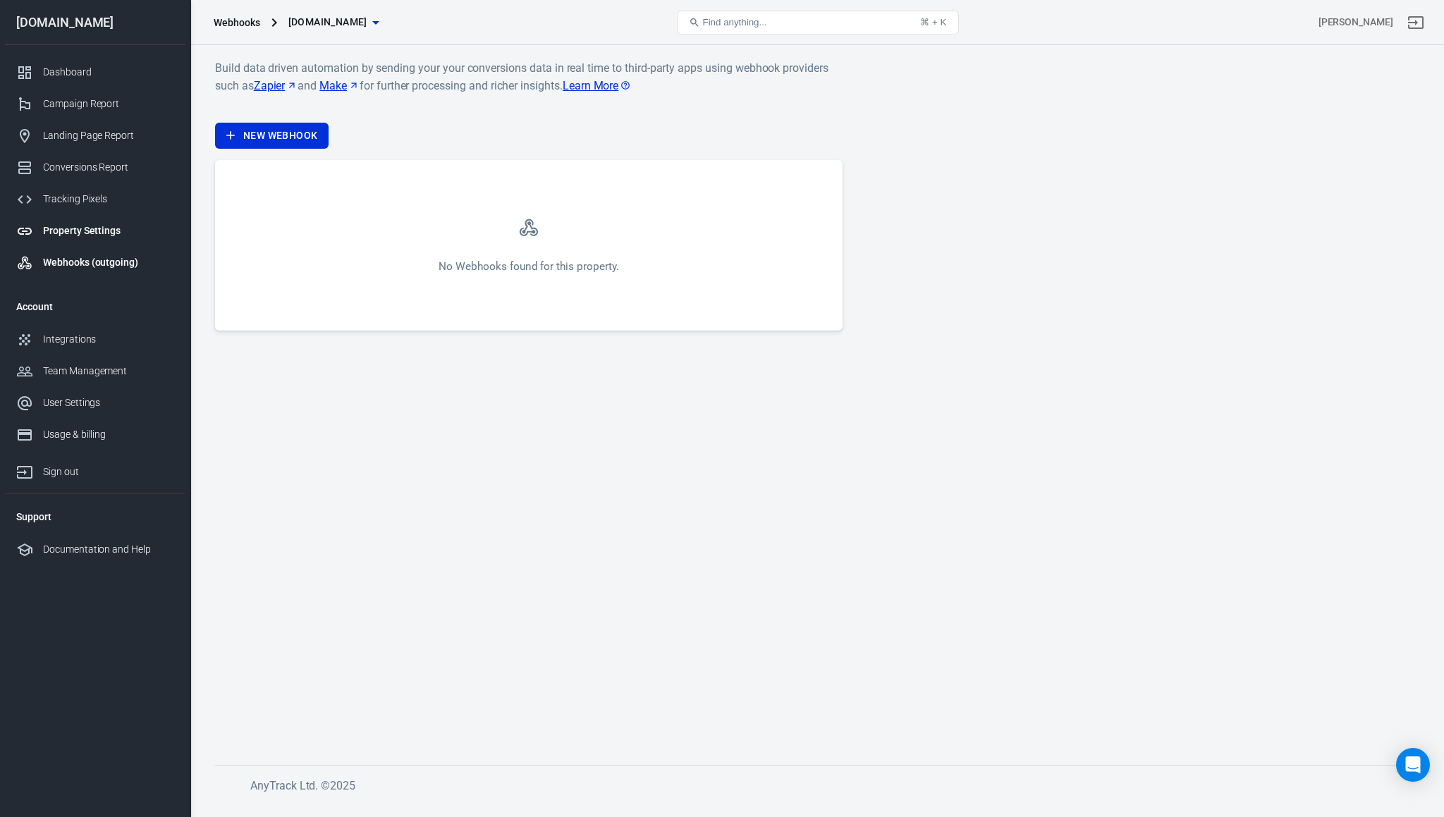
click at [44, 240] on link "Property Settings" at bounding box center [95, 231] width 181 height 32
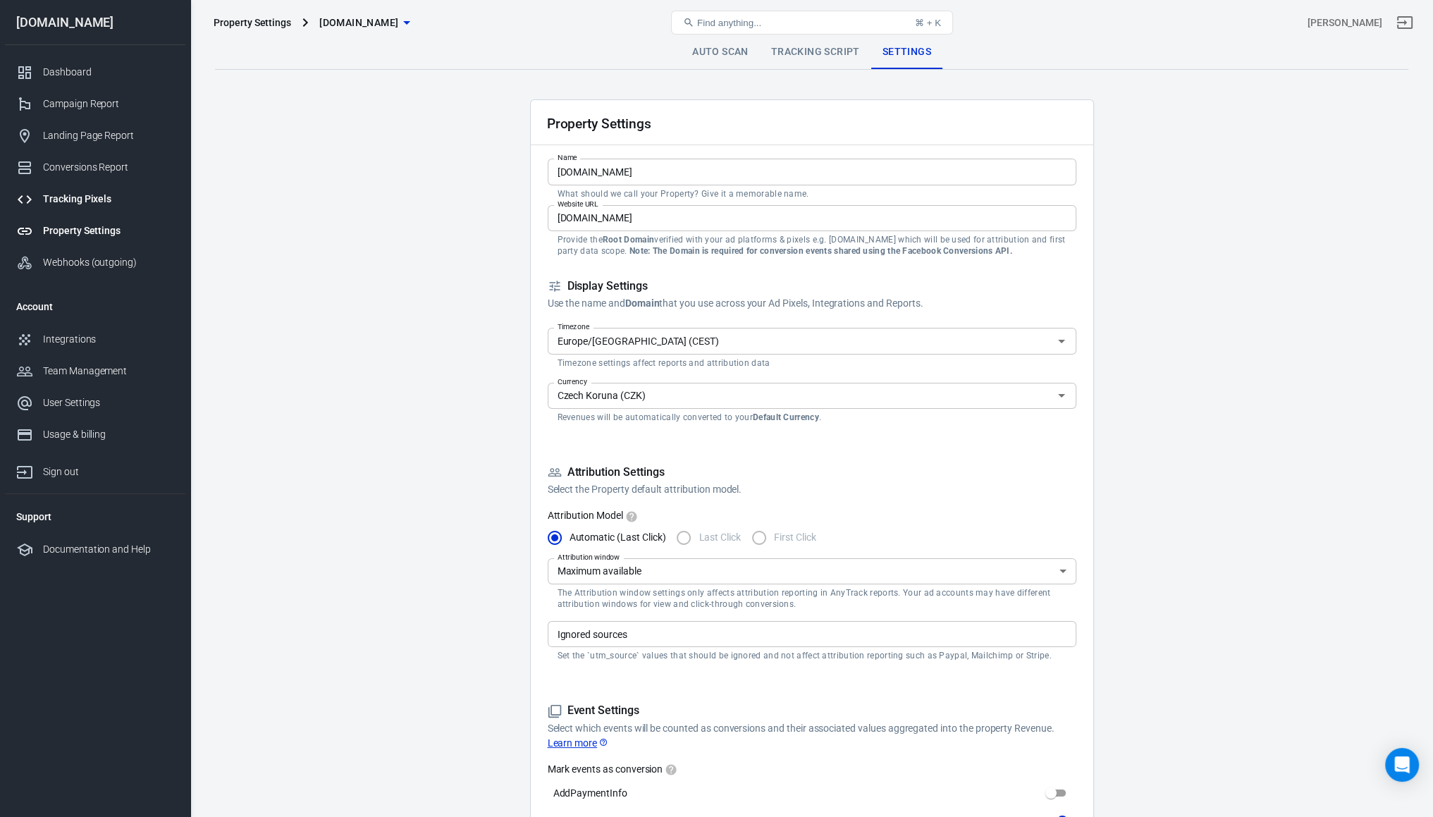
click at [54, 183] on link "Tracking Pixels" at bounding box center [95, 199] width 181 height 32
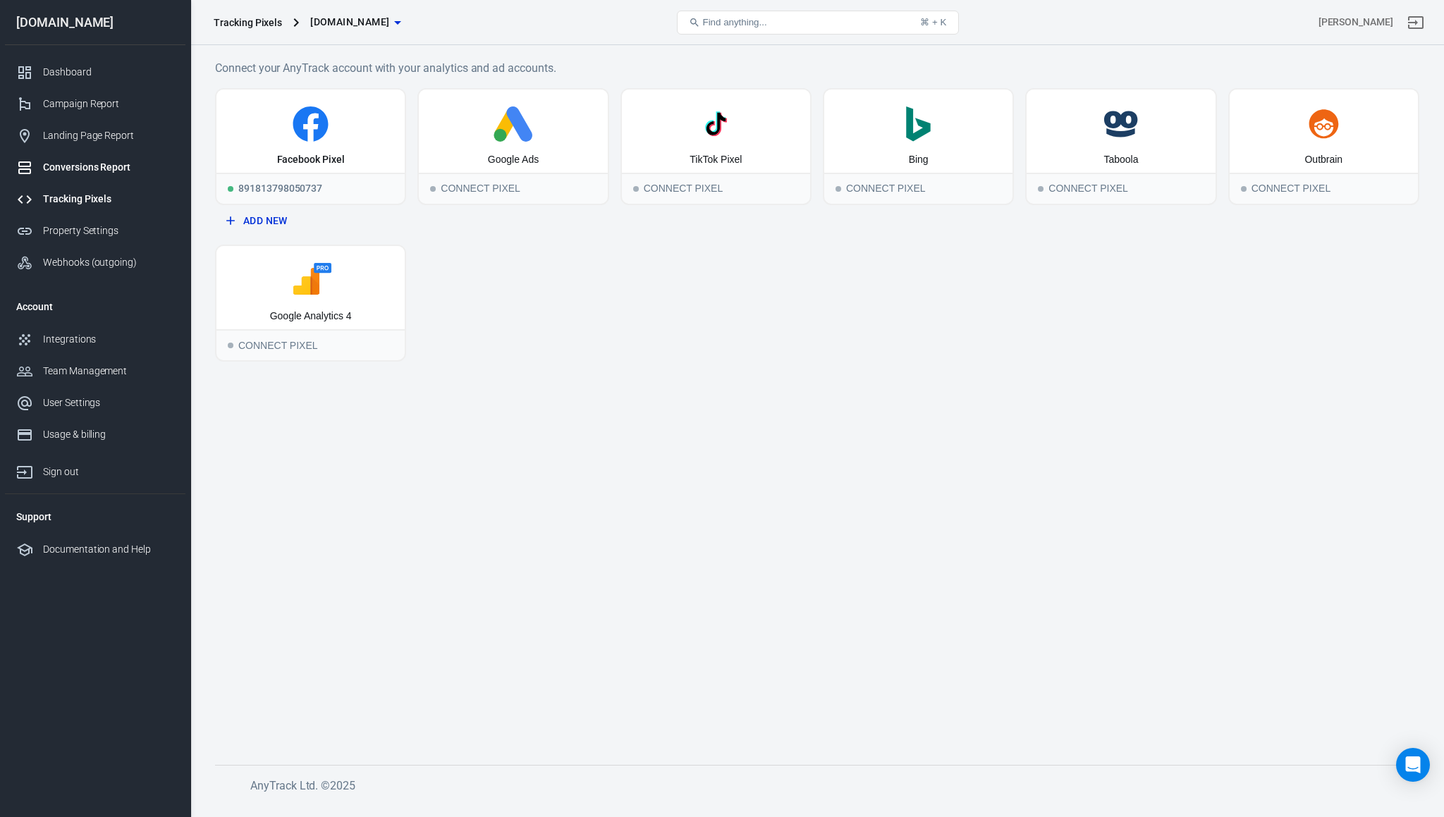
click at [47, 167] on div "Conversions Report" at bounding box center [108, 167] width 131 height 15
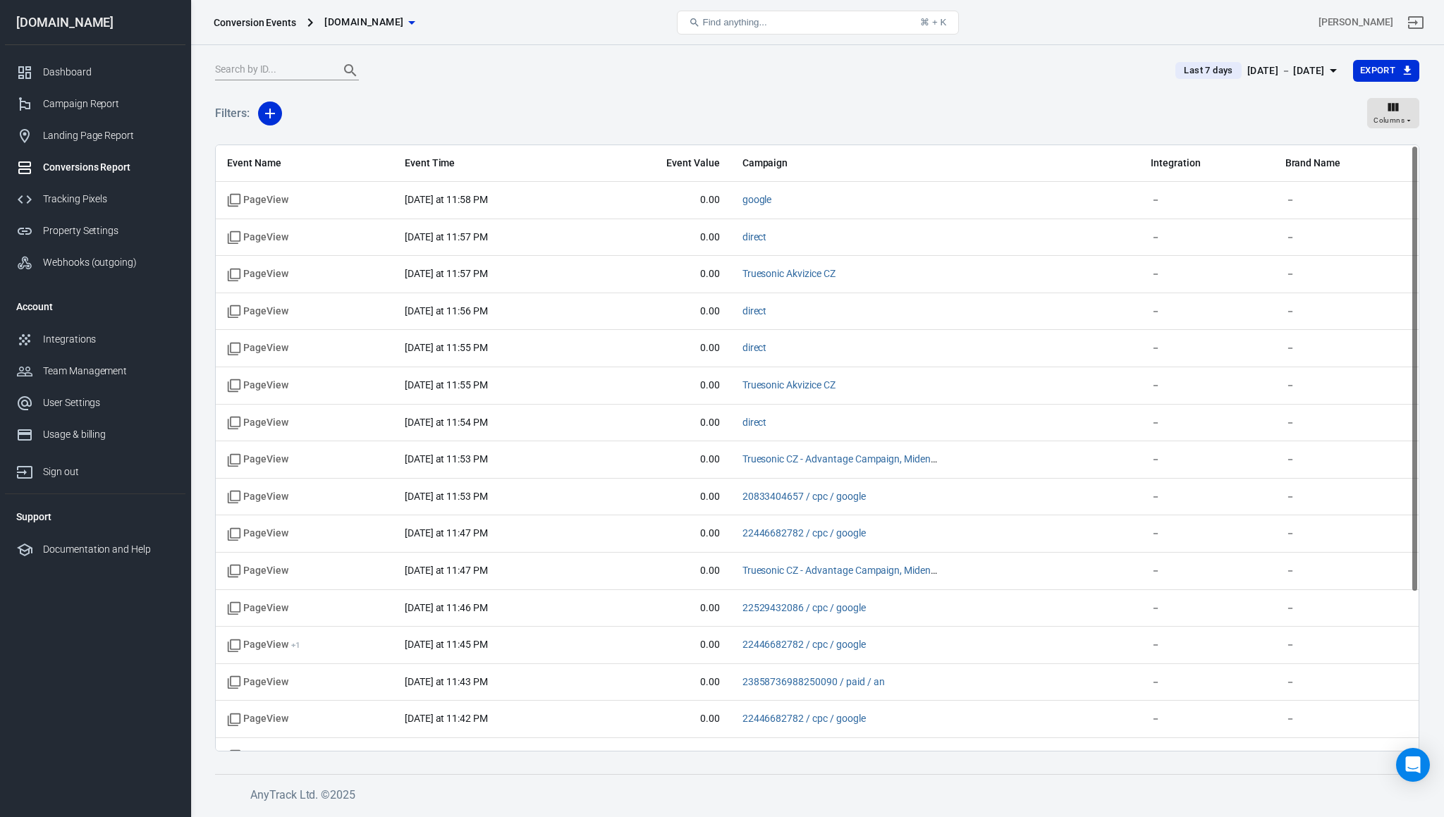
click at [52, 27] on div "[DOMAIN_NAME]" at bounding box center [95, 22] width 181 height 13
click at [78, 82] on link "Dashboard" at bounding box center [95, 72] width 181 height 32
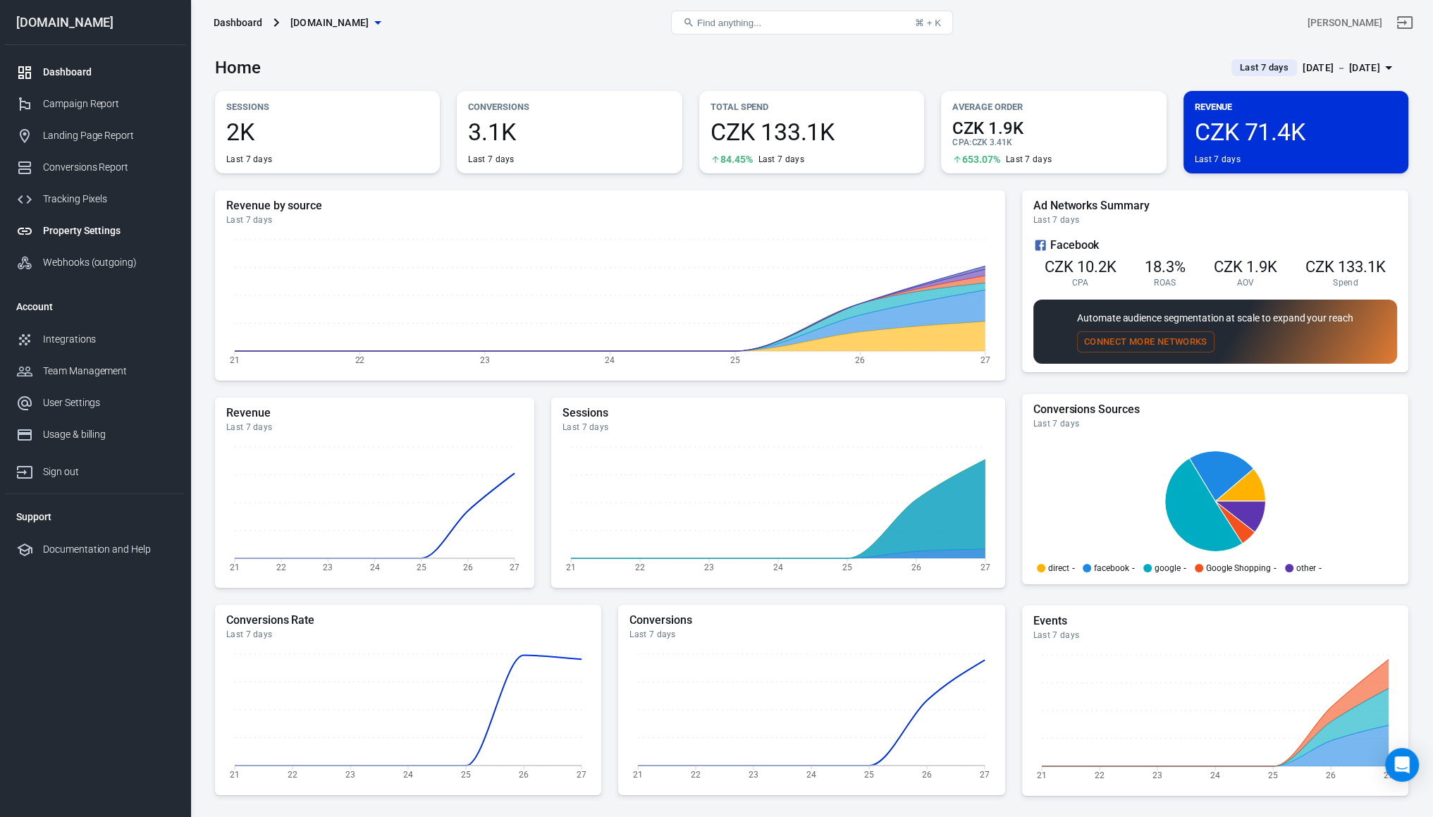
click at [116, 235] on div "Property Settings" at bounding box center [108, 231] width 131 height 15
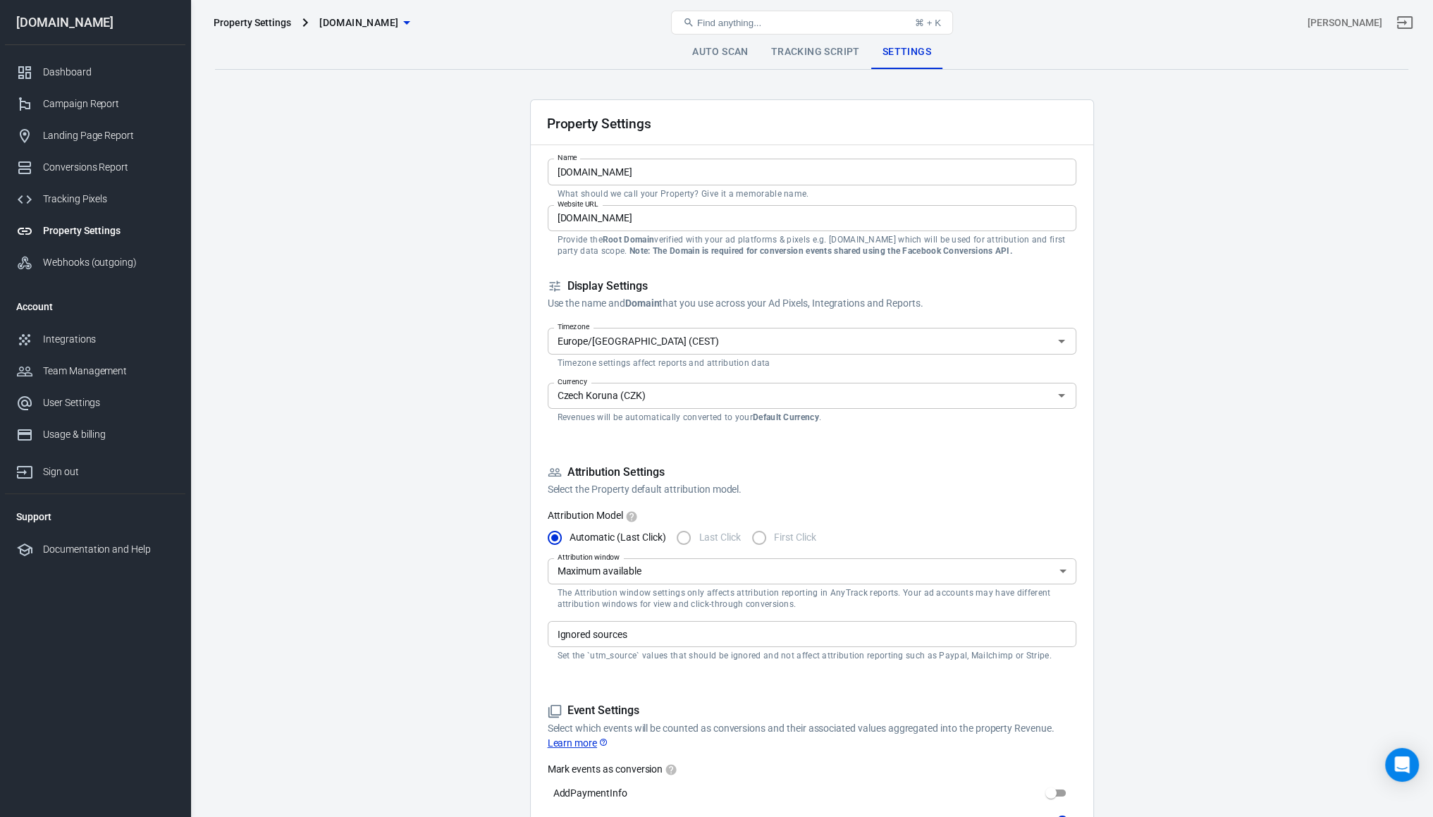
click at [812, 47] on link "Tracking Script" at bounding box center [815, 52] width 111 height 34
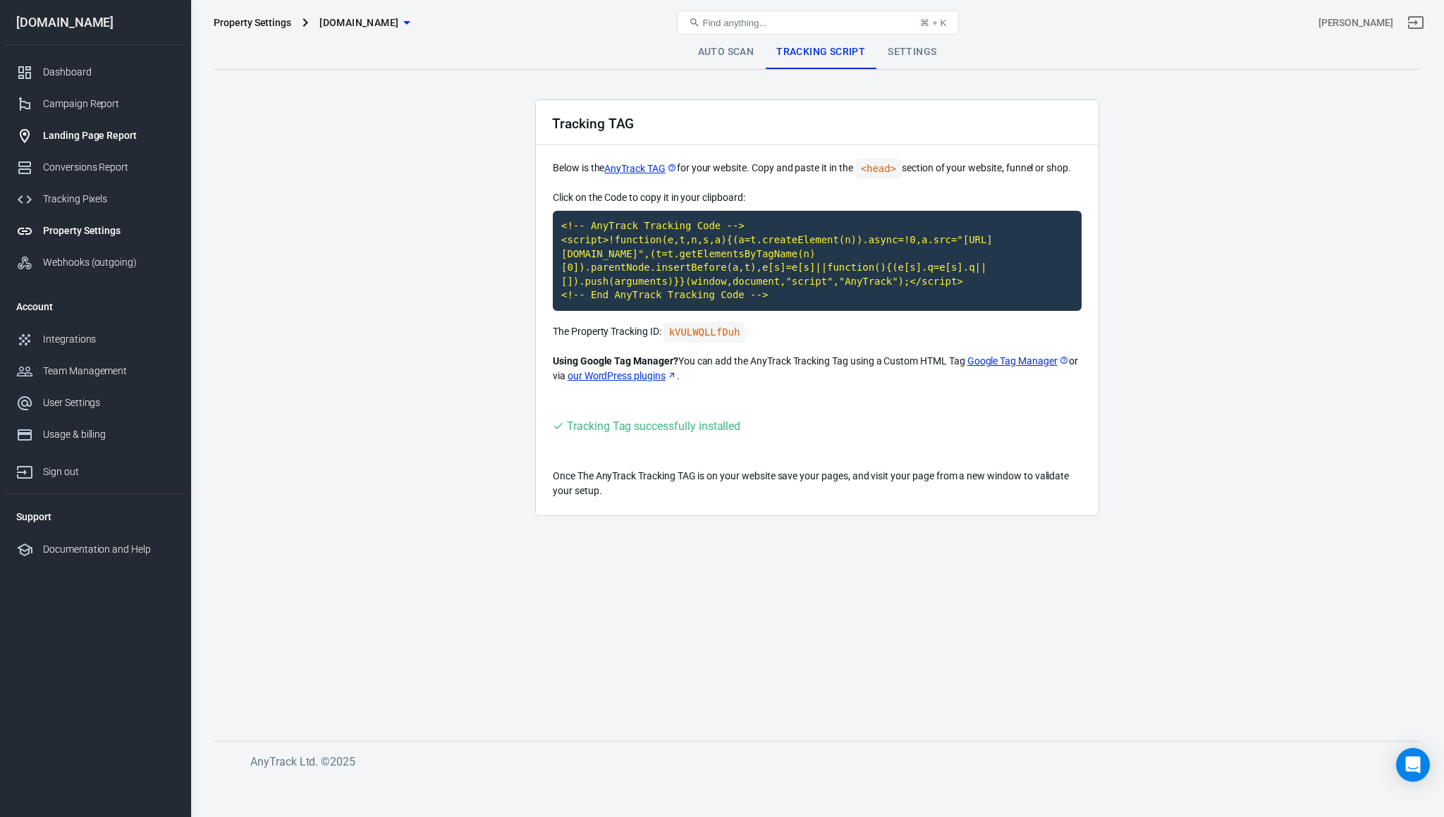
click at [58, 127] on link "Landing Page Report" at bounding box center [95, 136] width 181 height 32
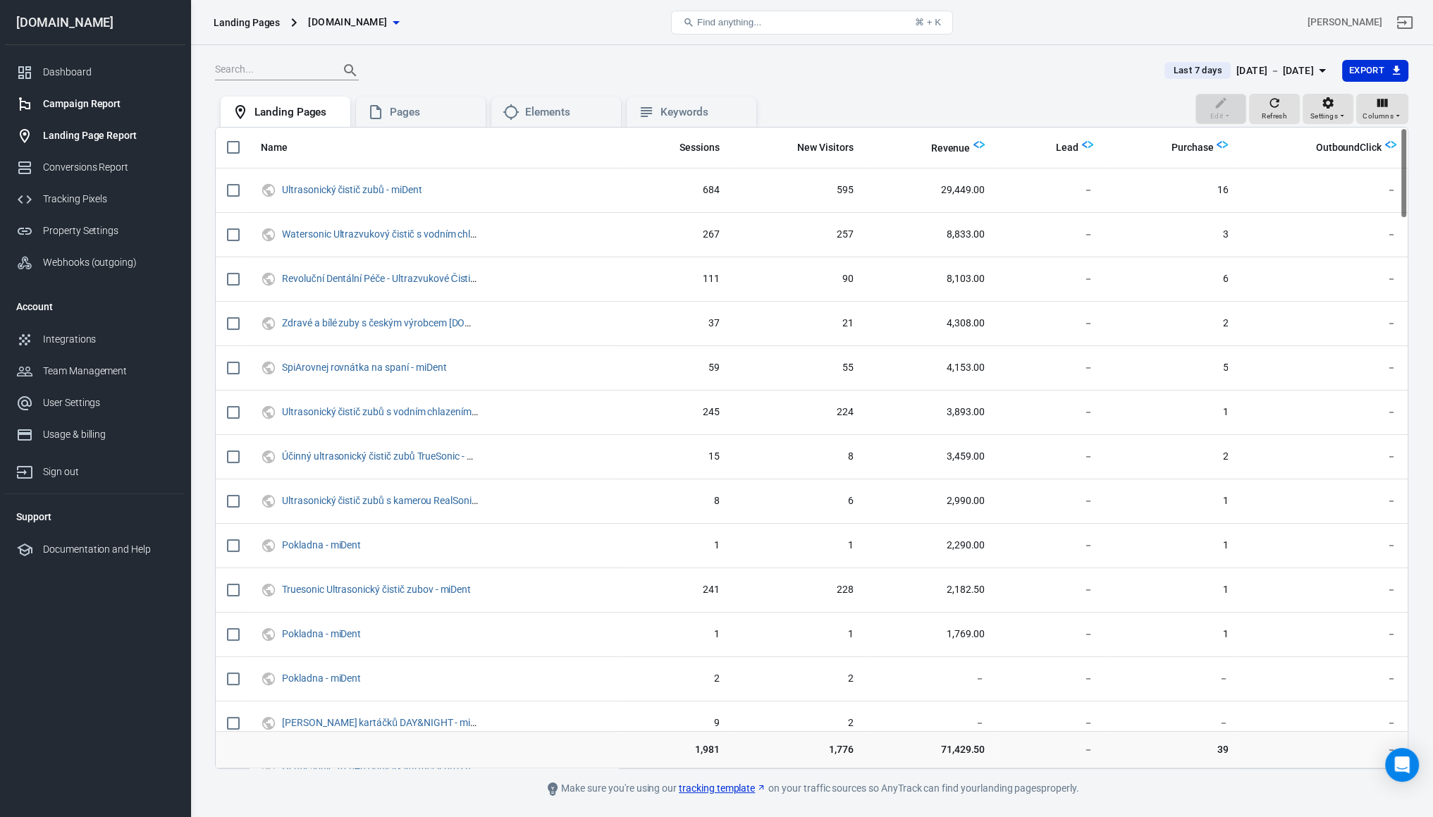
click at [57, 98] on div "Campaign Report" at bounding box center [108, 104] width 131 height 15
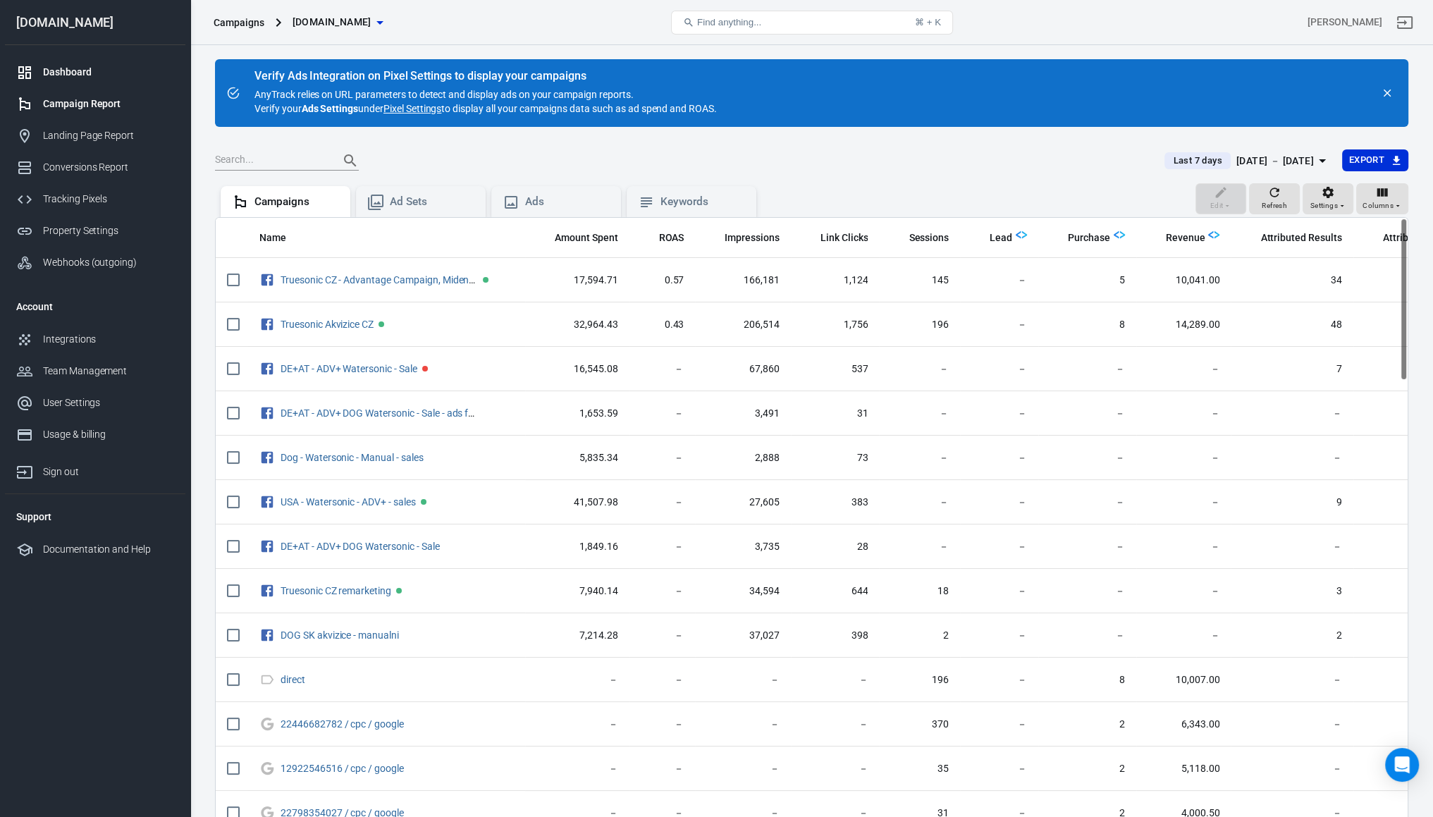
click at [75, 64] on link "Dashboard" at bounding box center [95, 72] width 181 height 32
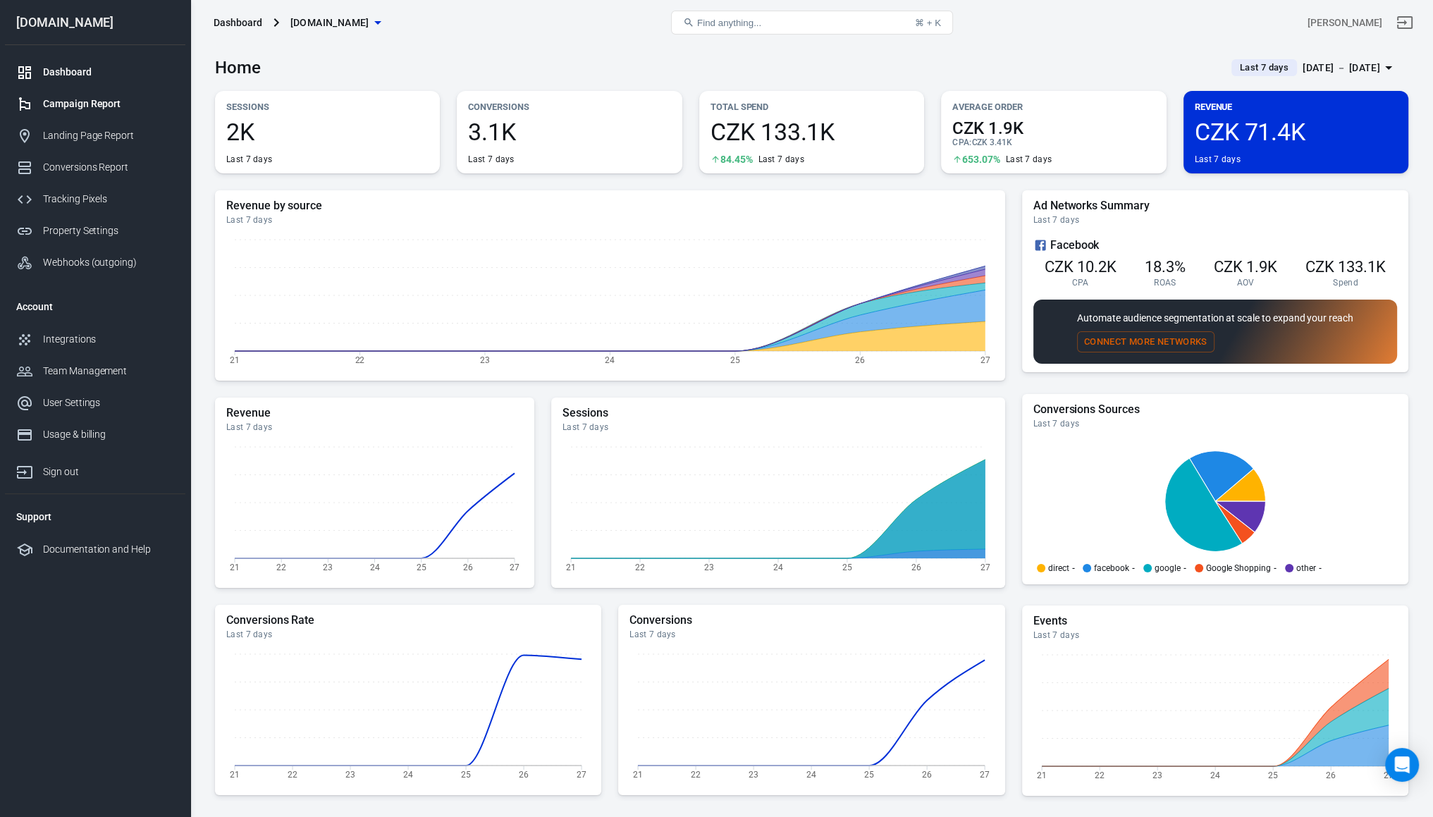
click at [69, 95] on link "Campaign Report" at bounding box center [95, 104] width 181 height 32
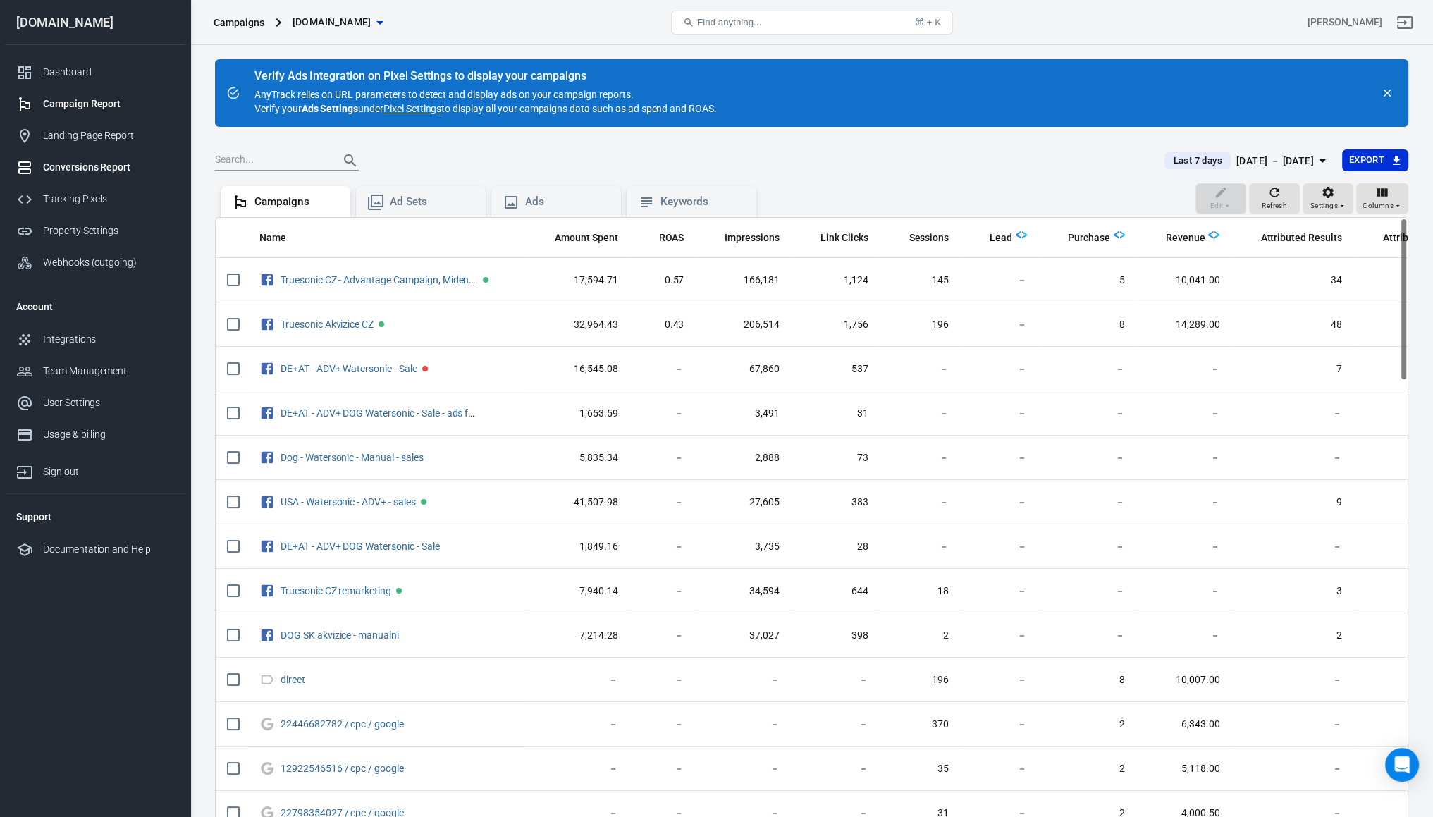
click at [64, 170] on div "Conversions Report" at bounding box center [108, 167] width 131 height 15
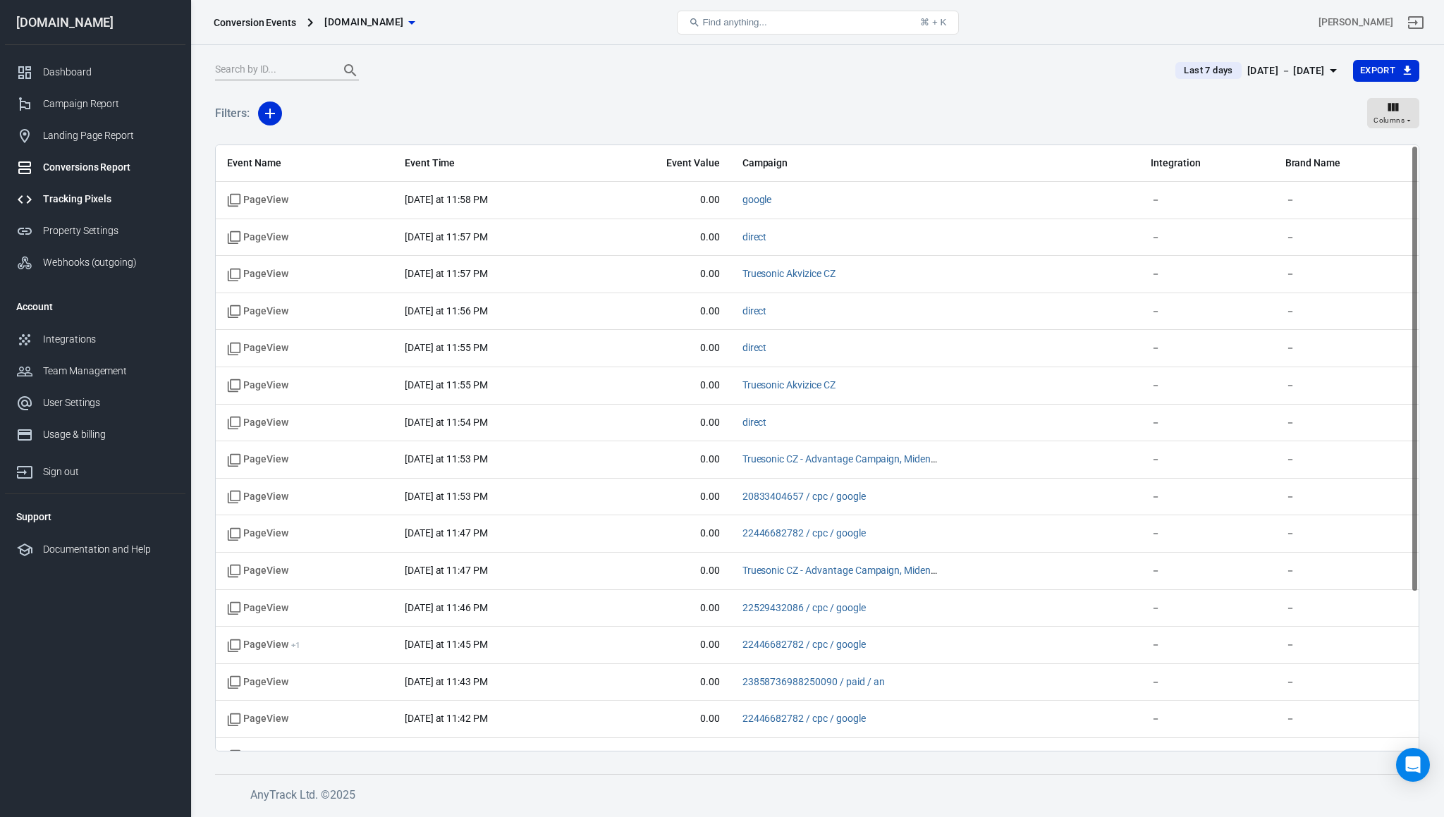
click at [66, 205] on div "Tracking Pixels" at bounding box center [108, 199] width 131 height 15
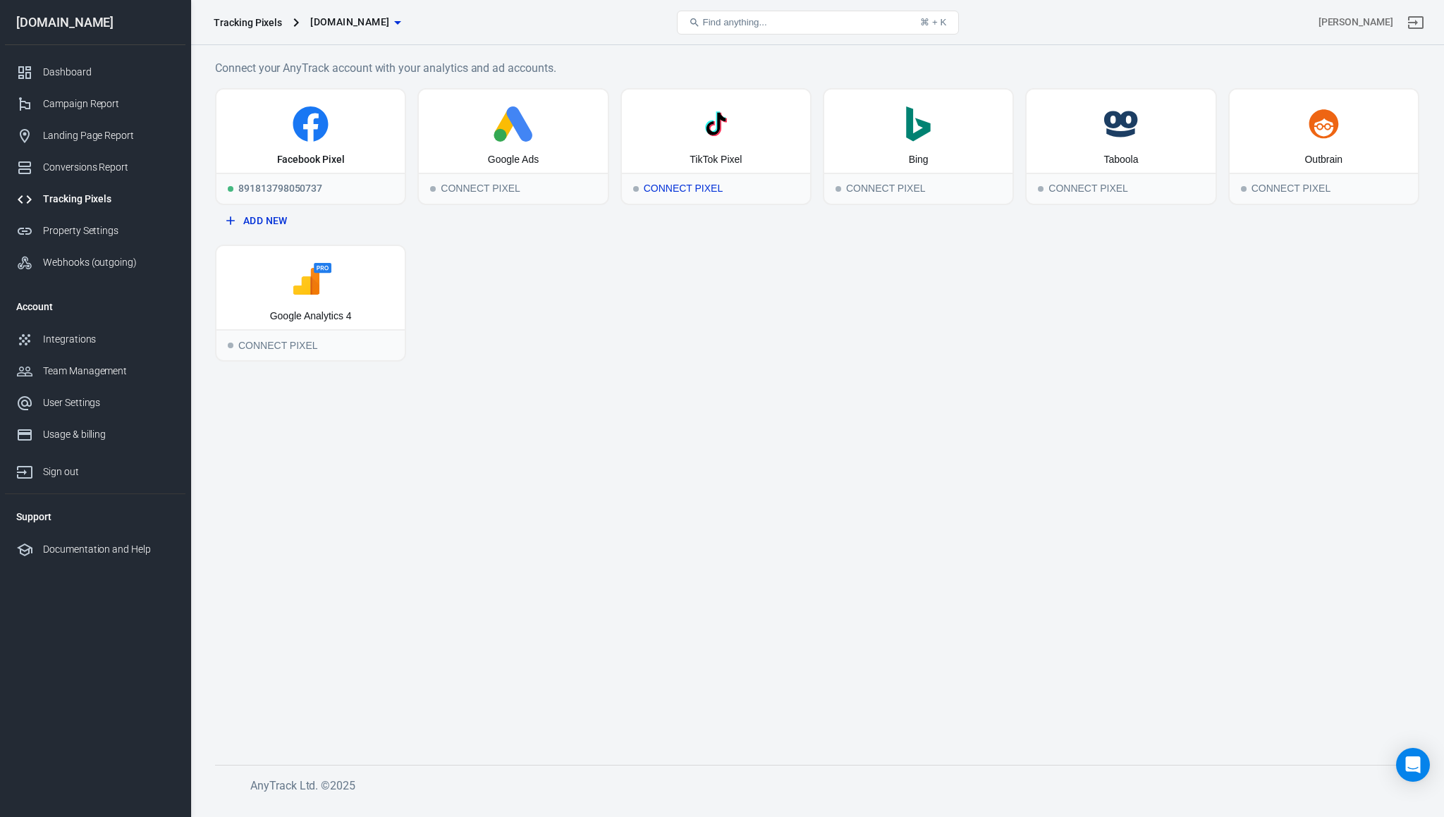
click at [706, 123] on icon at bounding box center [709, 127] width 8 height 13
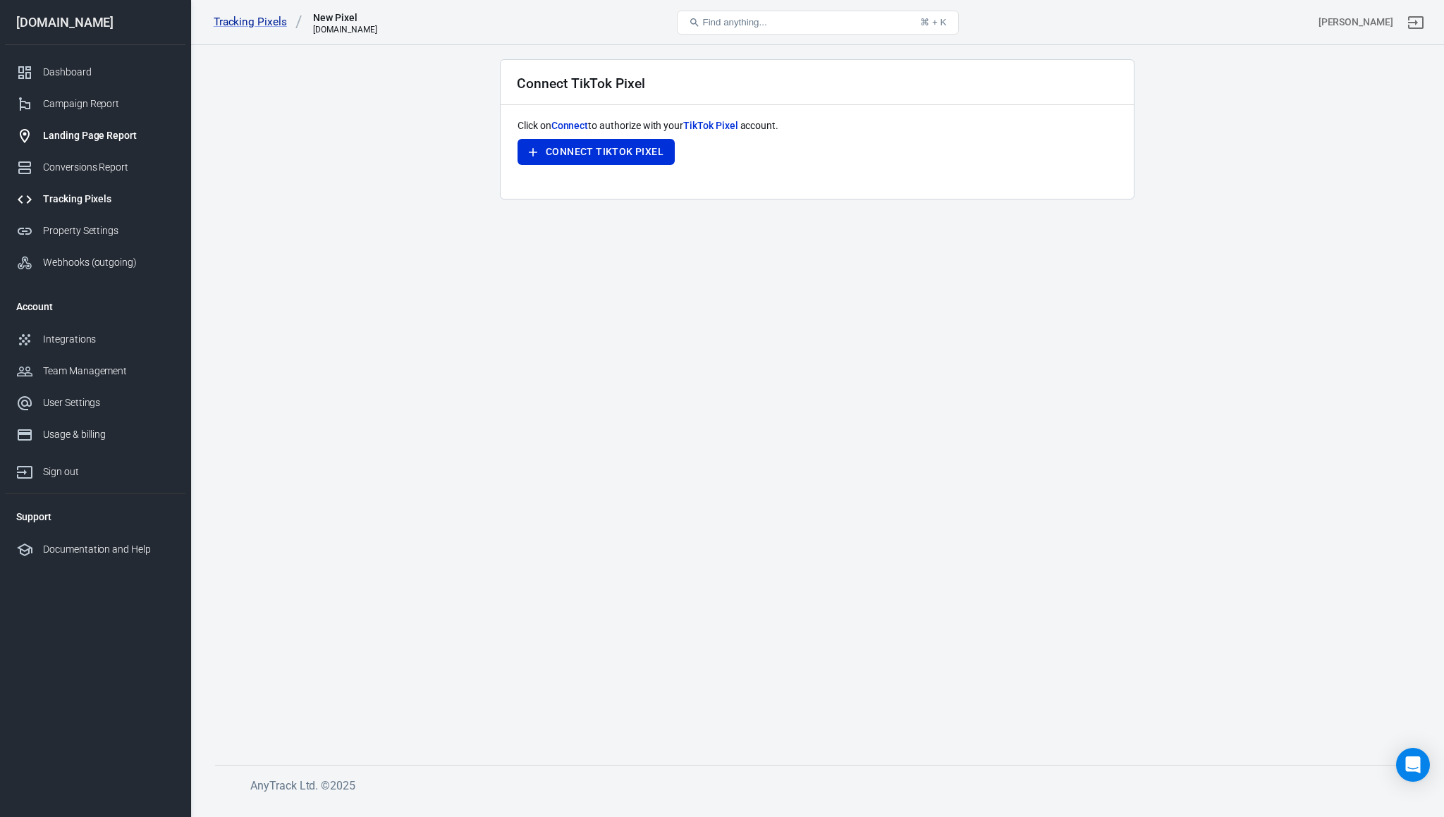
click at [13, 133] on link "Landing Page Report" at bounding box center [95, 136] width 181 height 32
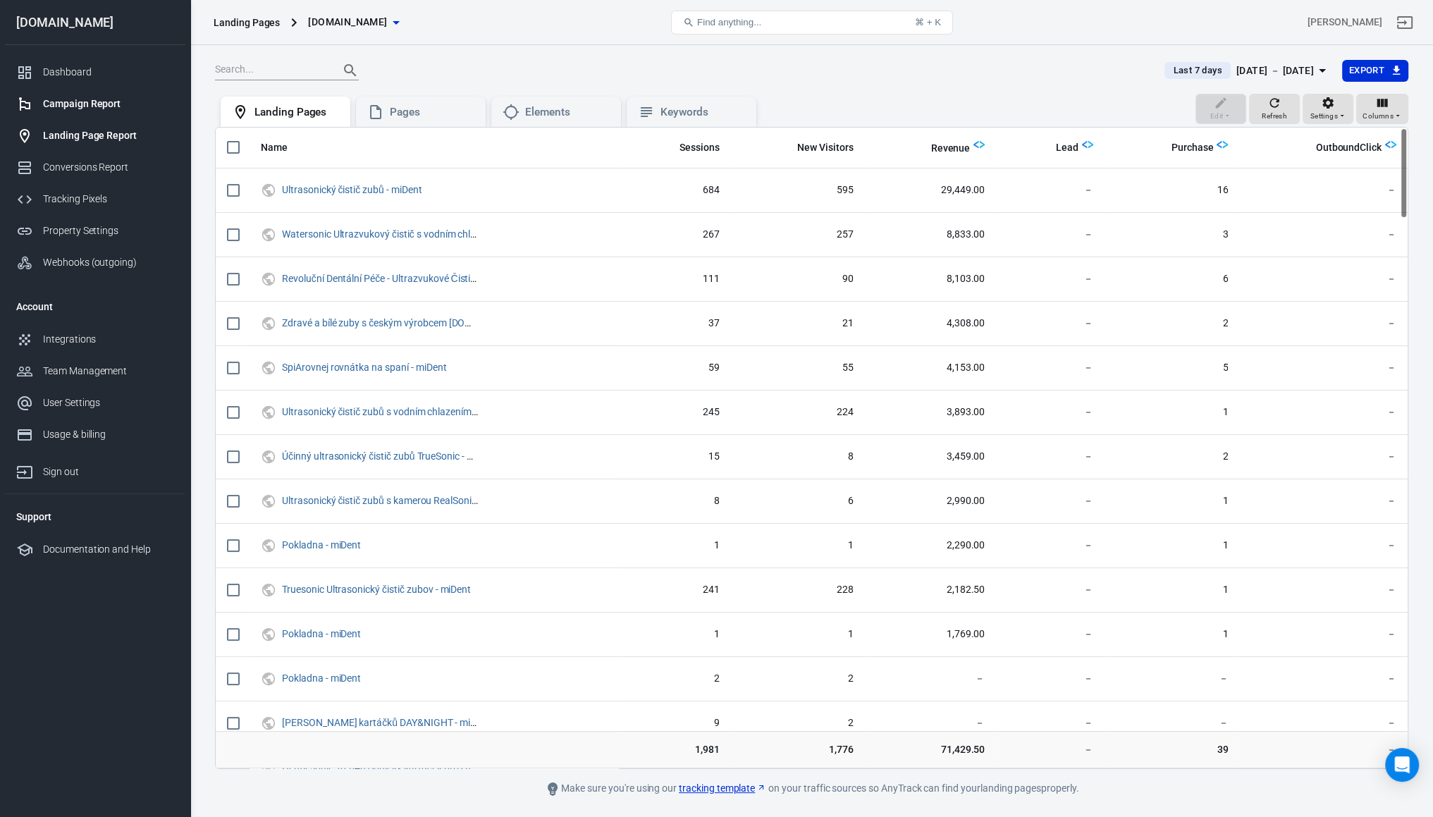
click at [7, 91] on link "Campaign Report" at bounding box center [95, 104] width 181 height 32
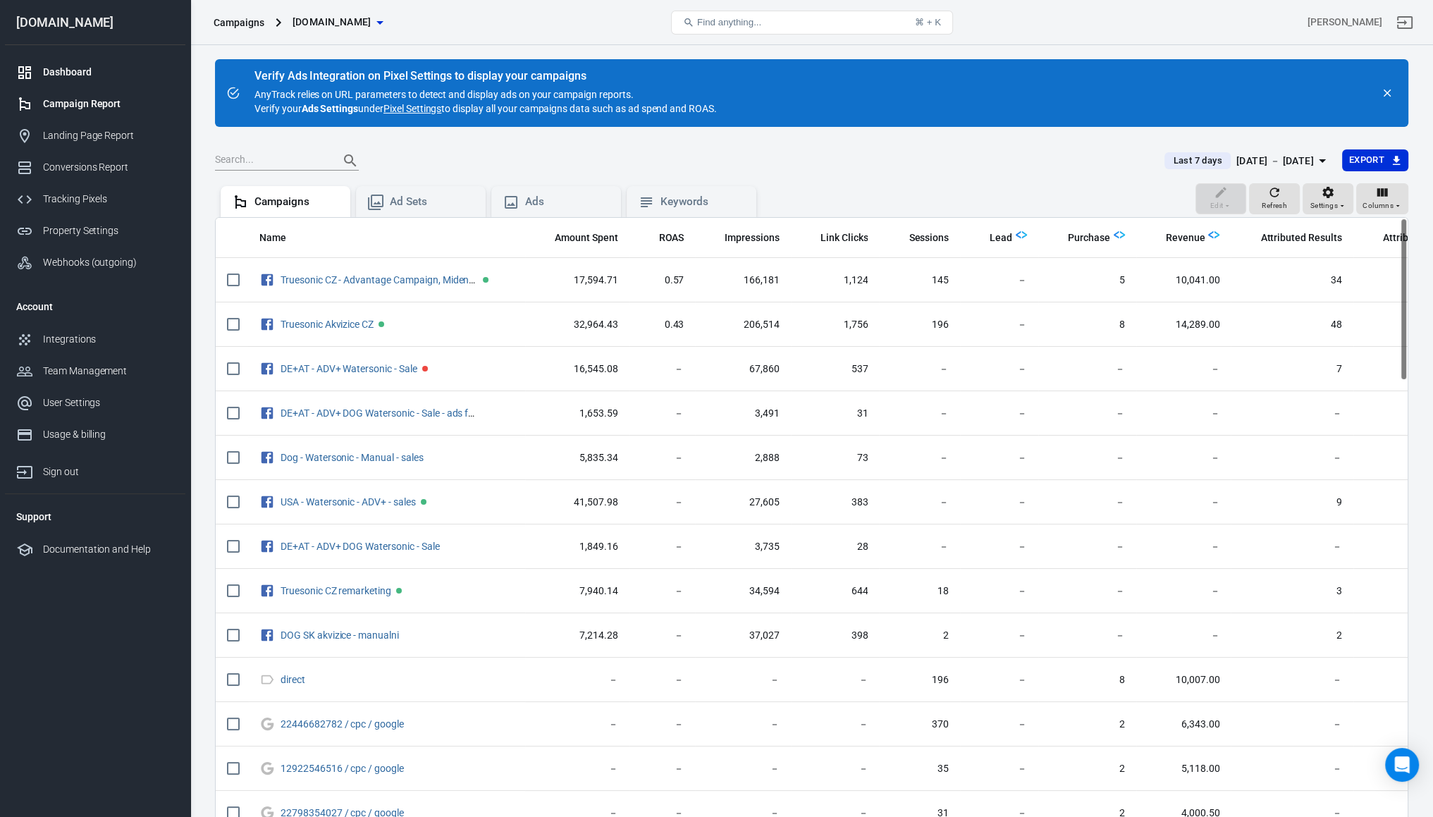
click at [73, 61] on link "Dashboard" at bounding box center [95, 72] width 181 height 32
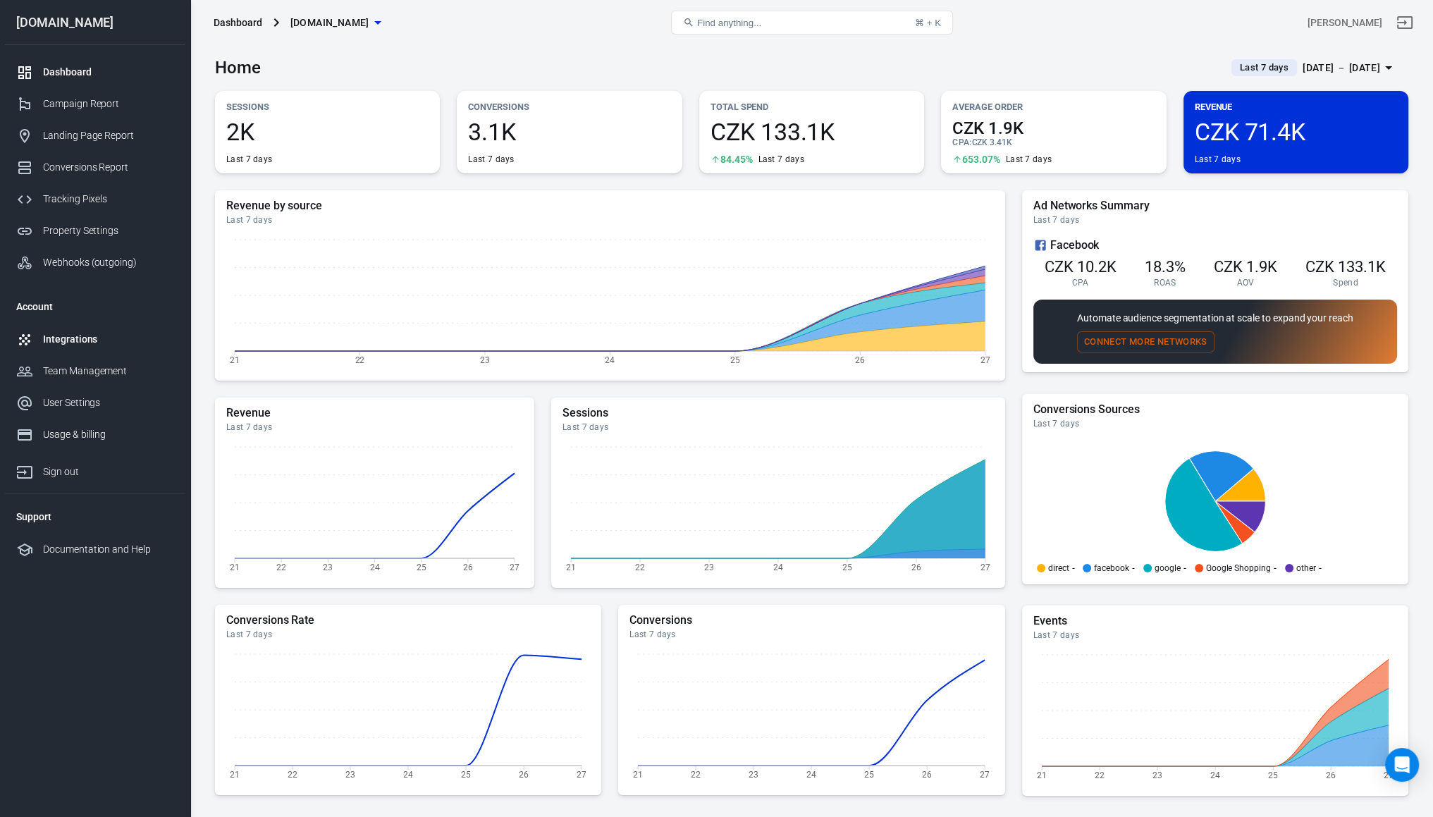
click at [94, 335] on div "Integrations" at bounding box center [108, 339] width 131 height 15
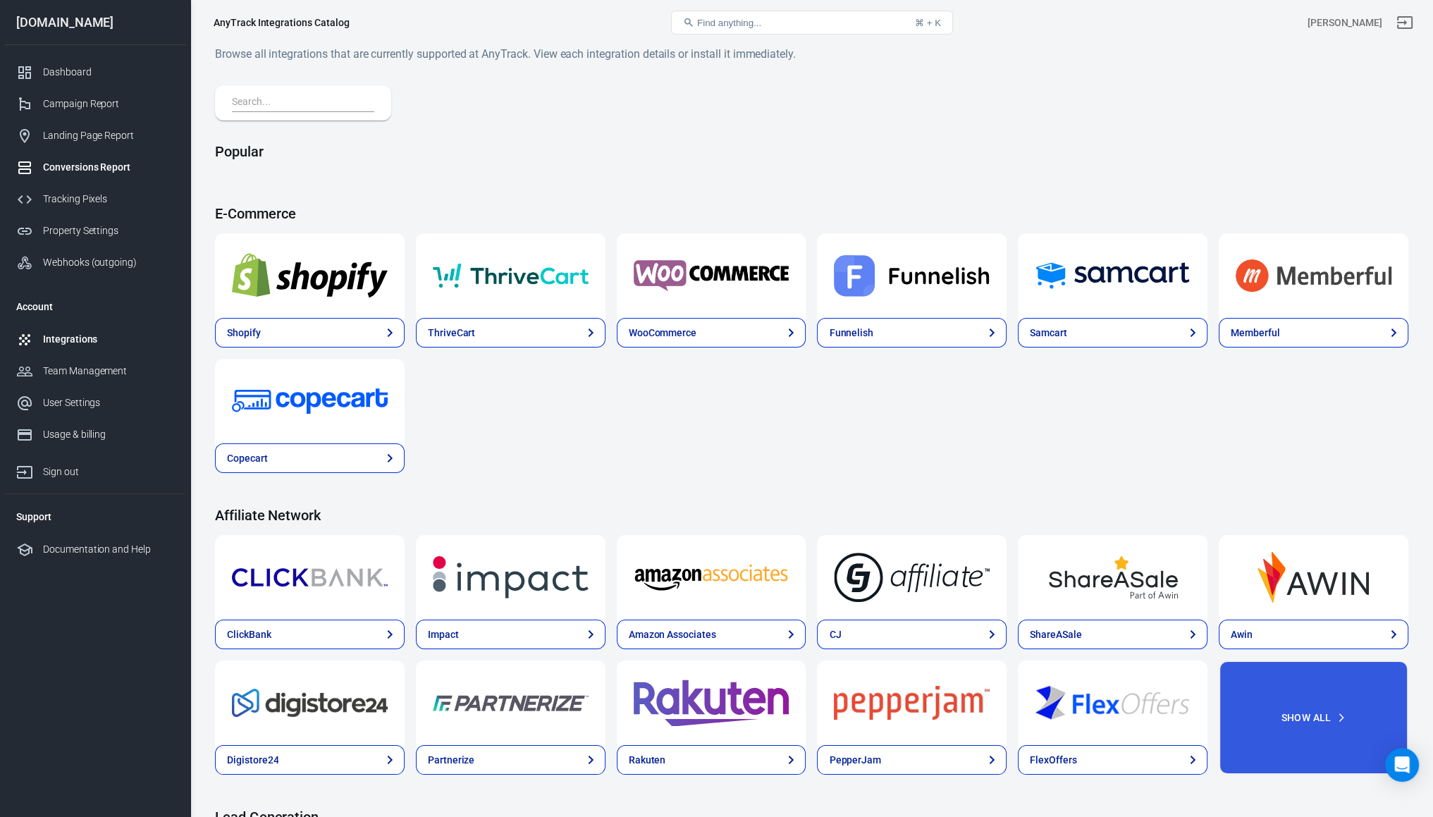
click at [101, 181] on link "Conversions Report" at bounding box center [95, 168] width 181 height 32
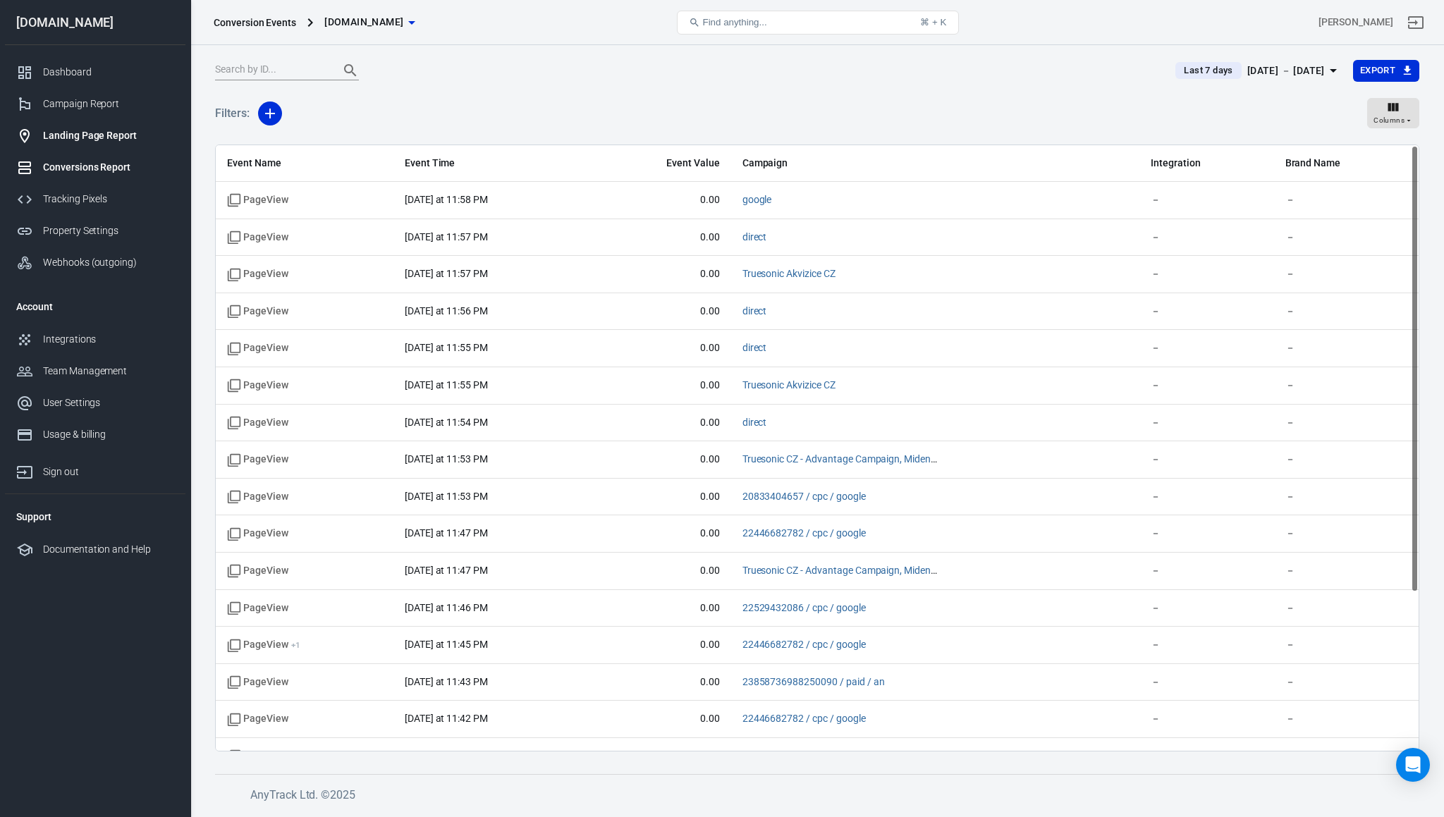
click at [85, 125] on link "Landing Page Report" at bounding box center [95, 136] width 181 height 32
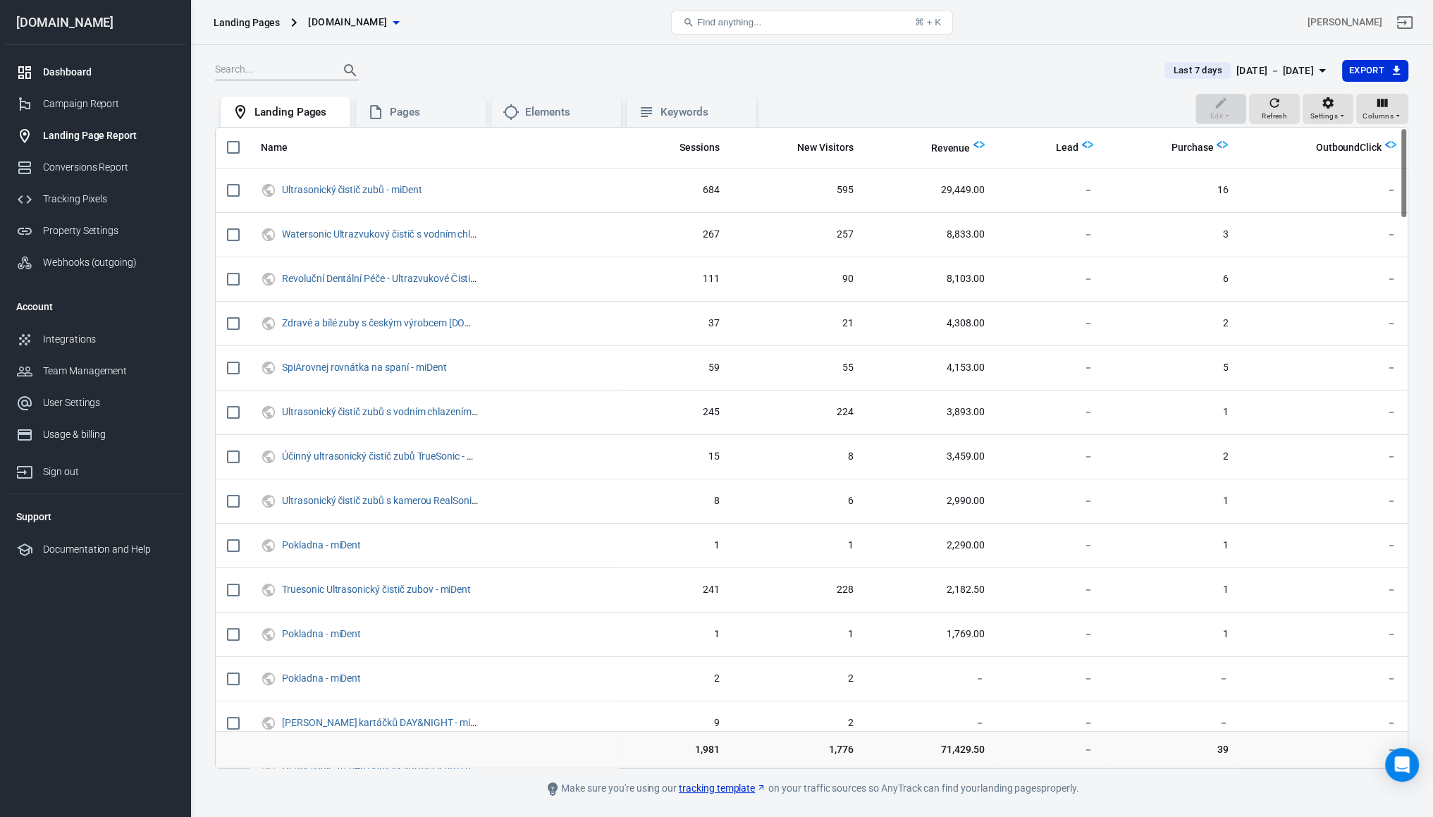
click at [47, 74] on div "Dashboard" at bounding box center [108, 72] width 131 height 15
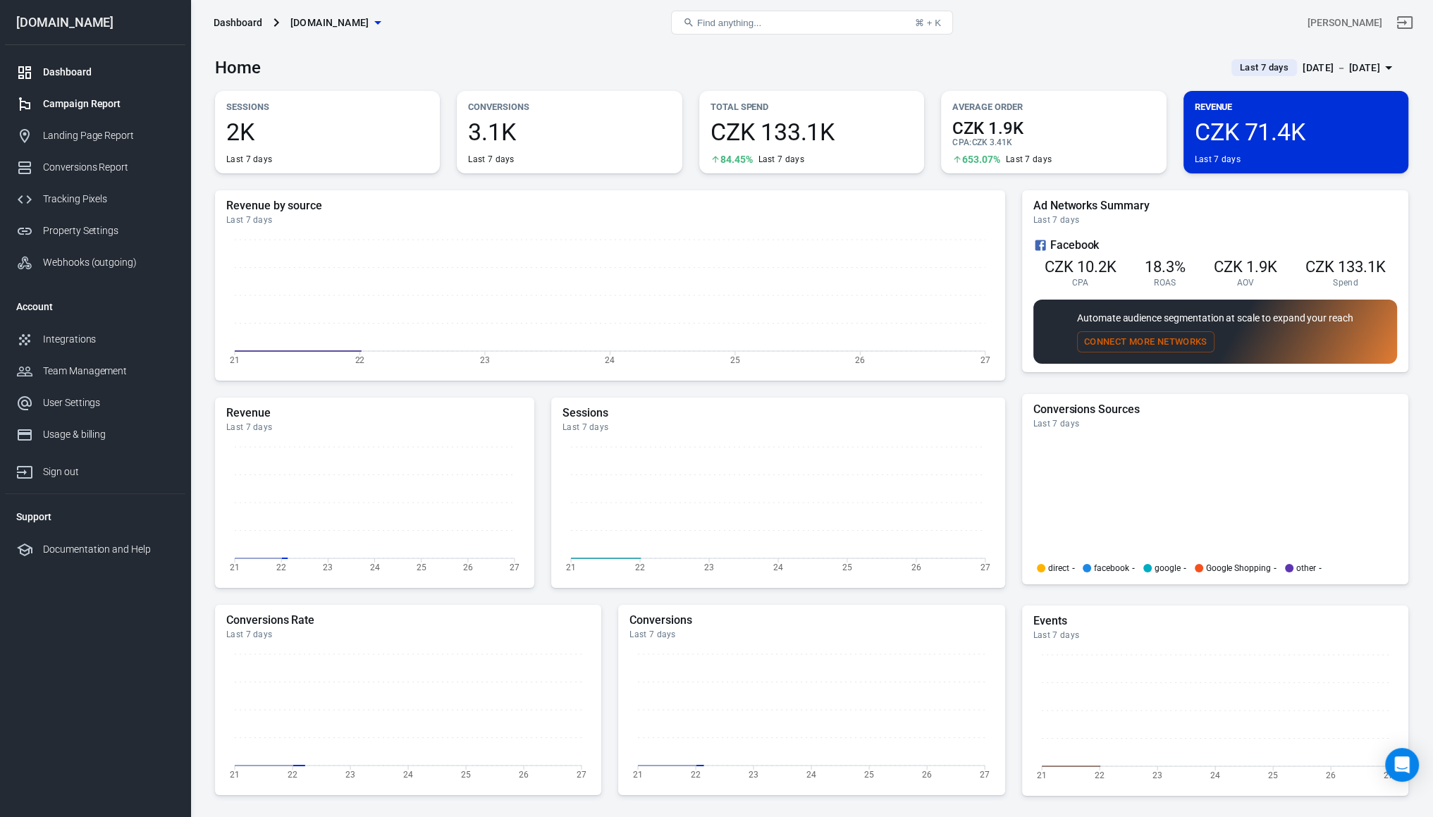
click at [49, 105] on div "Campaign Report" at bounding box center [108, 104] width 131 height 15
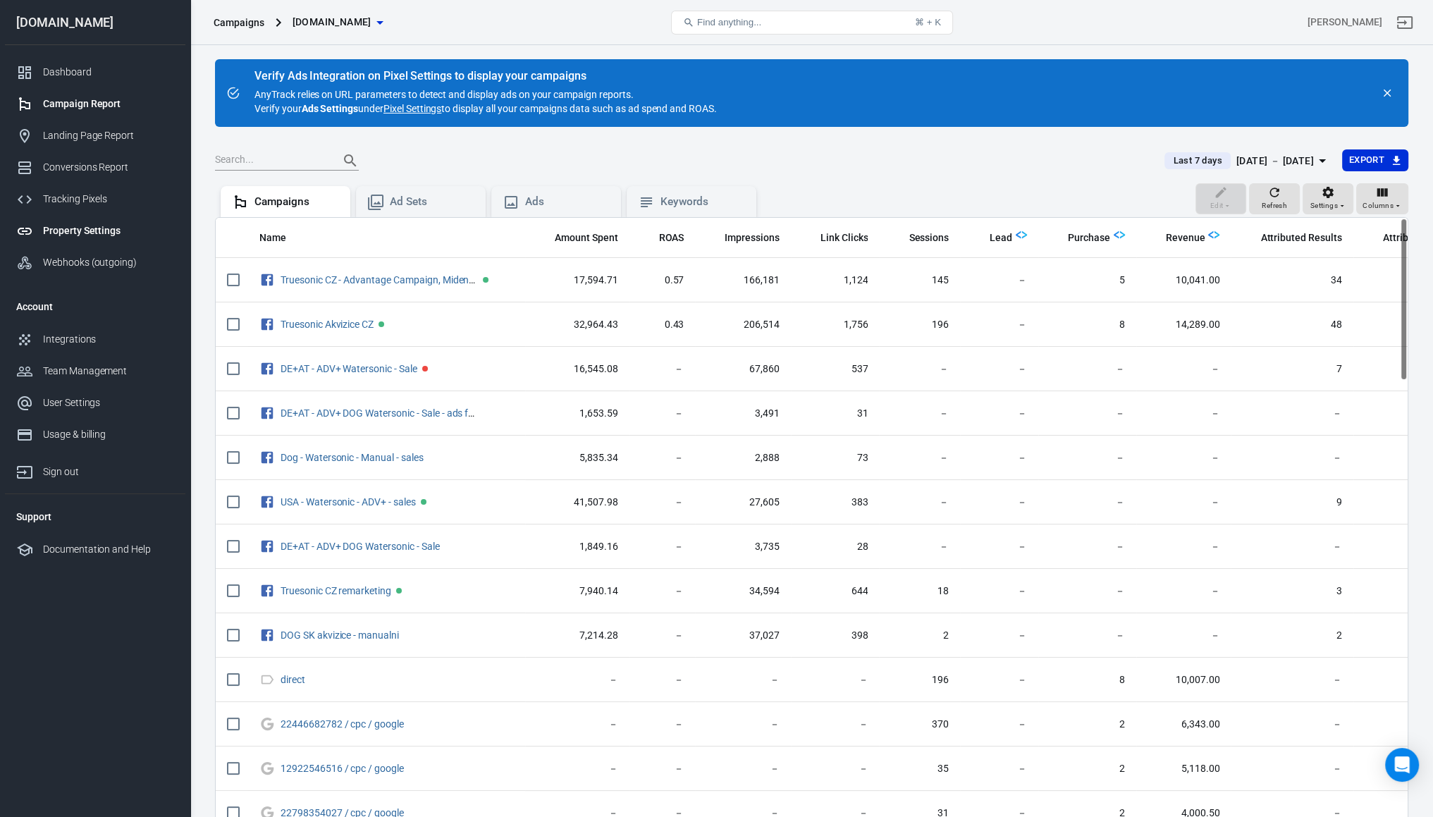
click at [70, 233] on div "Property Settings" at bounding box center [108, 231] width 131 height 15
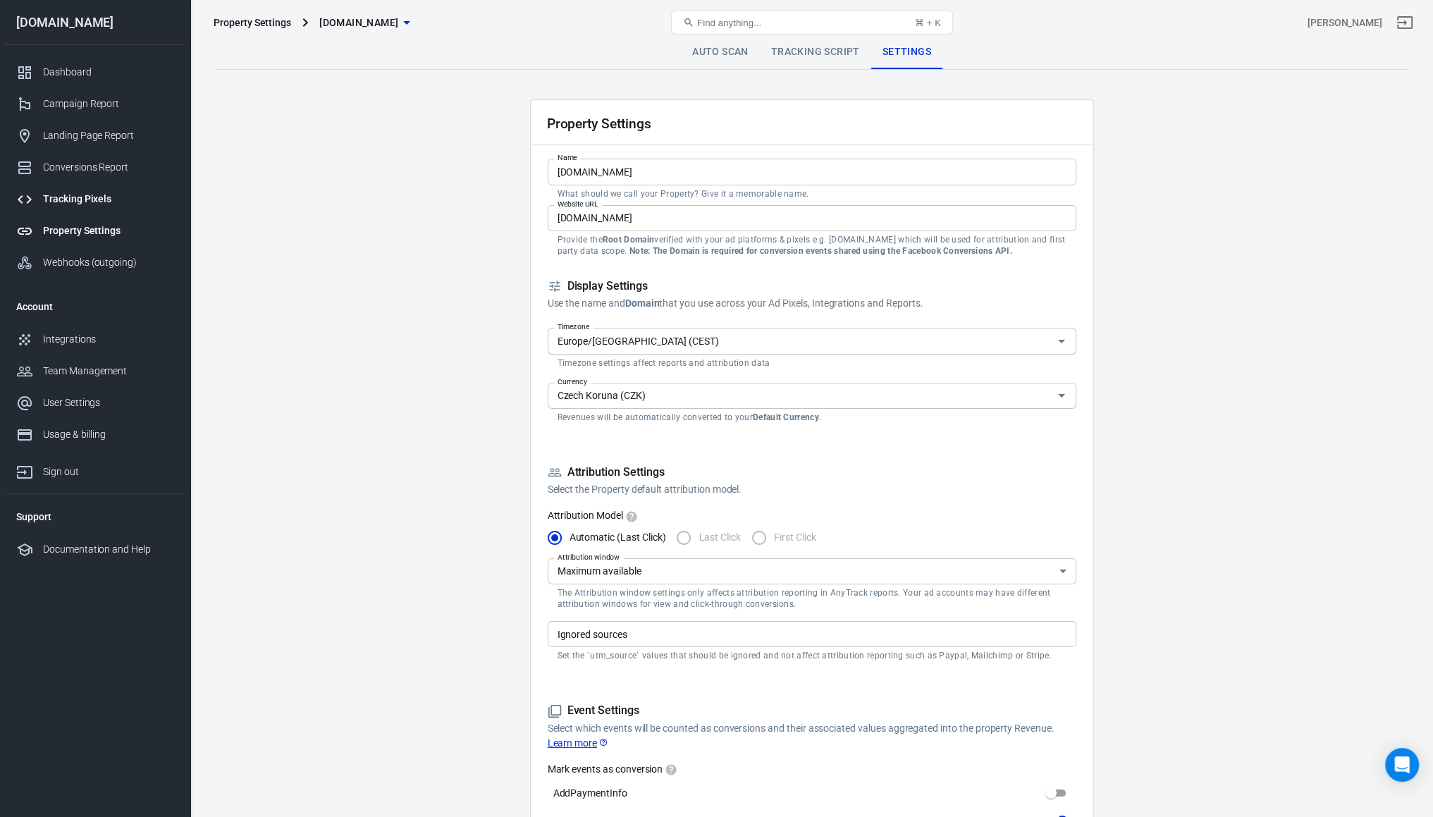
click at [59, 195] on div "Tracking Pixels" at bounding box center [108, 199] width 131 height 15
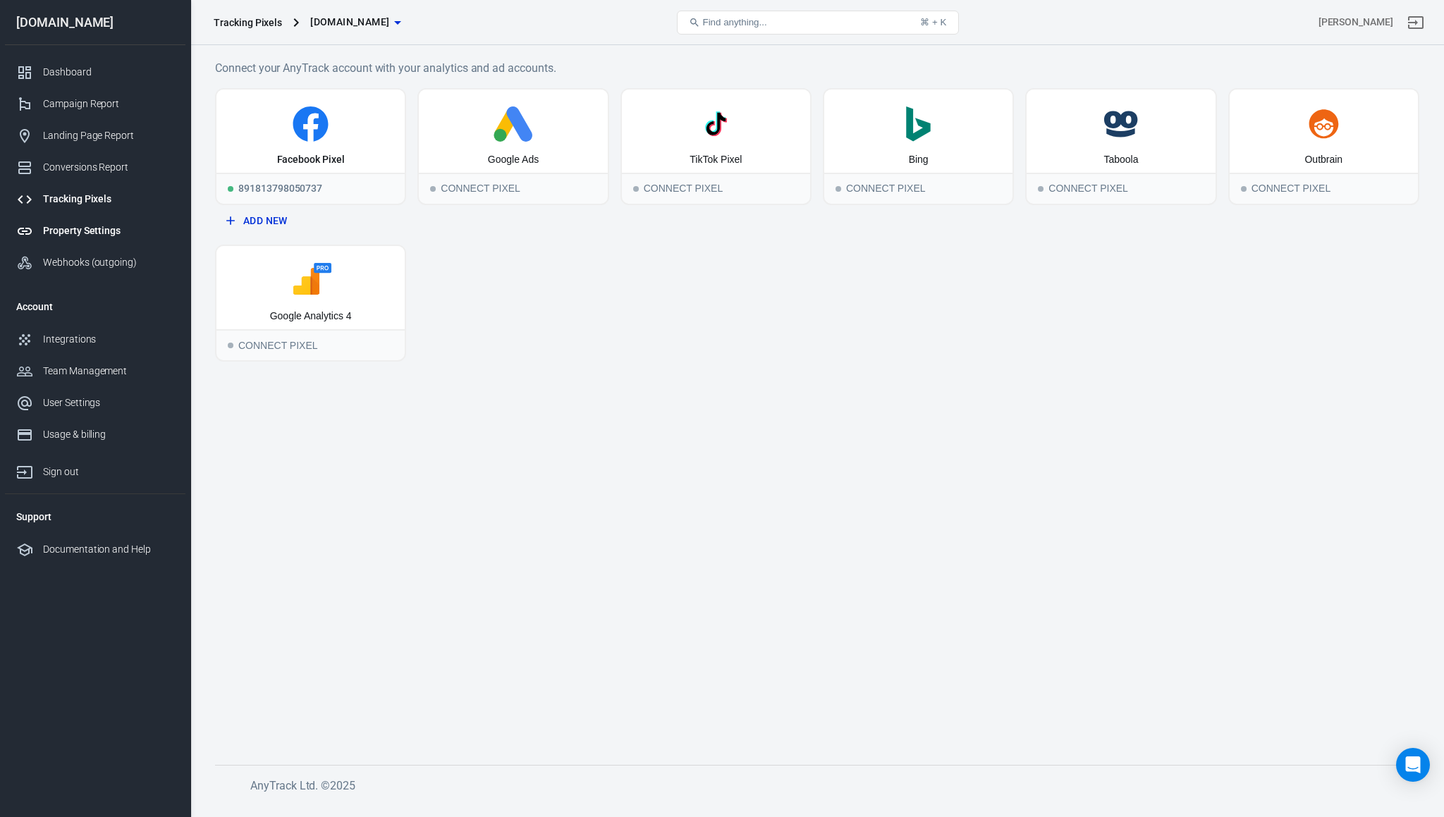
click at [49, 236] on div "Property Settings" at bounding box center [108, 231] width 131 height 15
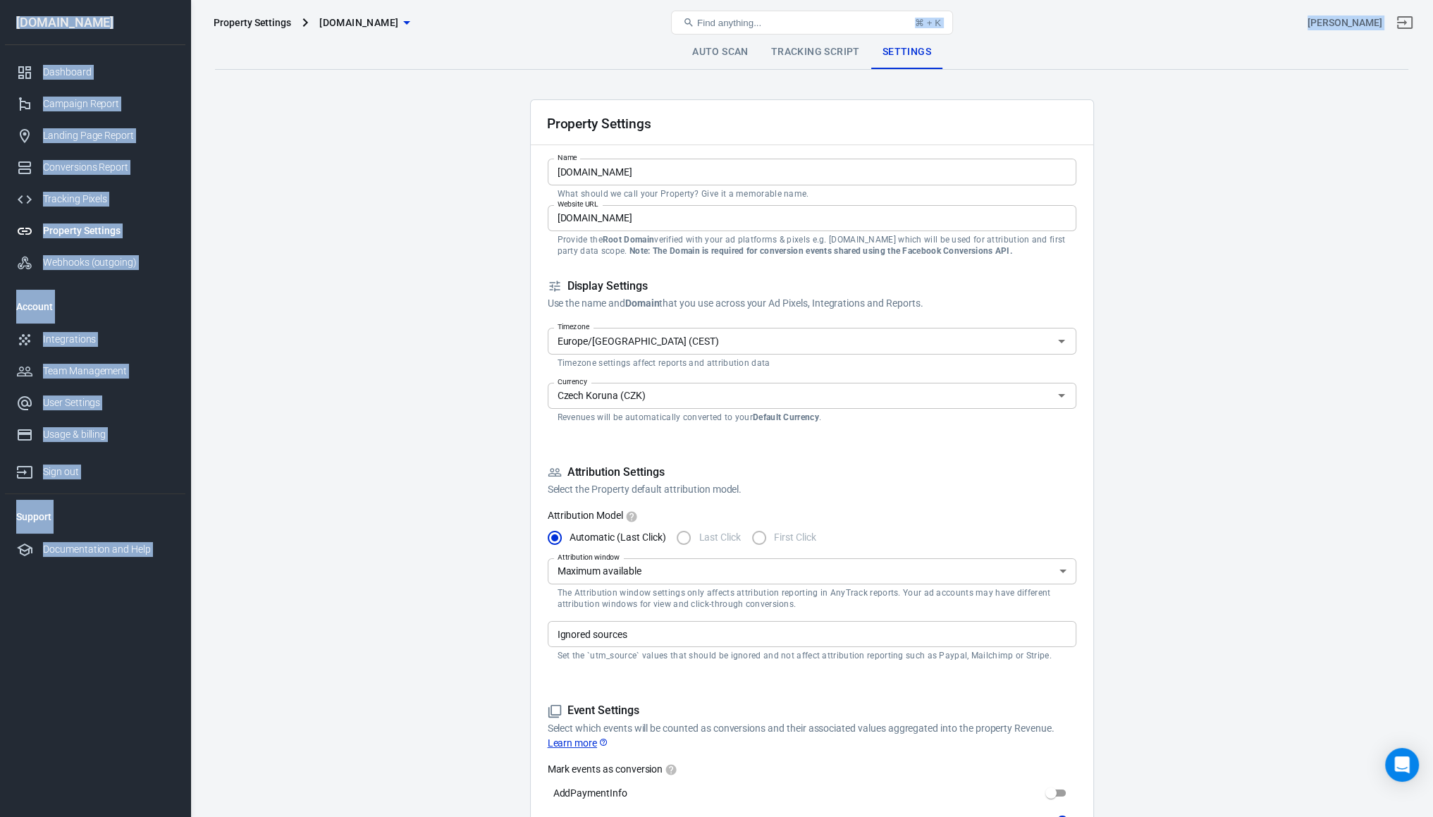
click at [819, 54] on link "Tracking Script" at bounding box center [815, 52] width 111 height 34
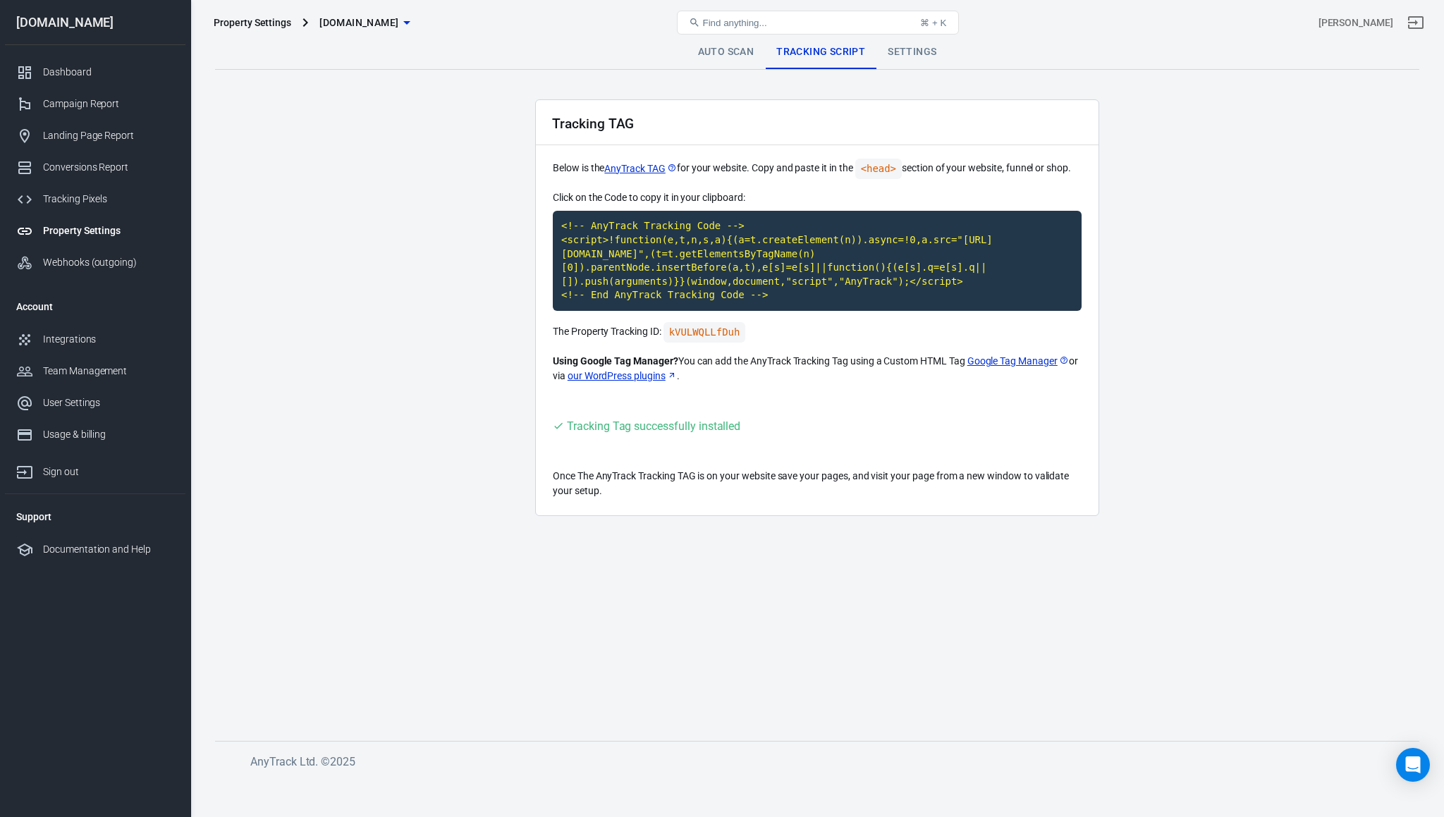
click at [1096, 71] on main "Auto Scan Tracking Script Settings Tracking TAG Below is the AnyTrack TAG for y…" at bounding box center [817, 376] width 1204 height 683
